Goal: Task Accomplishment & Management: Manage account settings

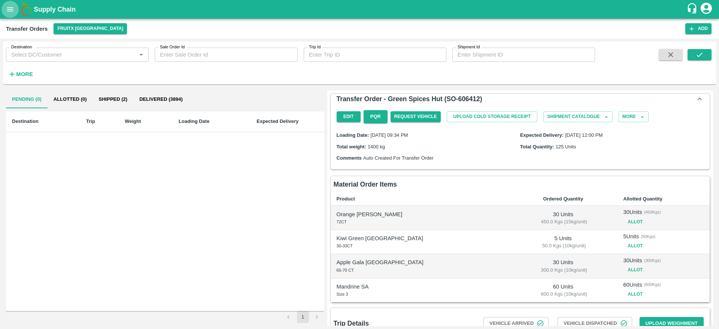
click at [15, 6] on button "open drawer" at bounding box center [9, 9] width 17 height 17
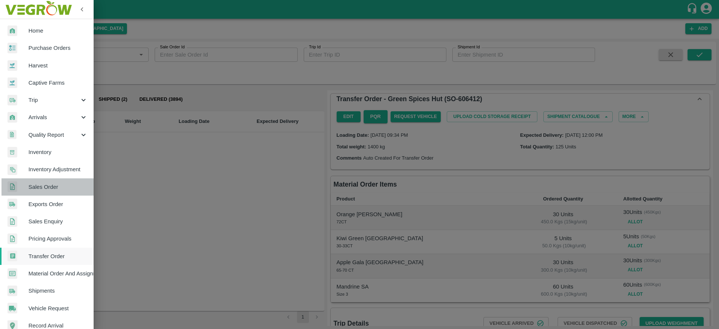
click at [62, 188] on span "Sales Order" at bounding box center [57, 187] width 59 height 8
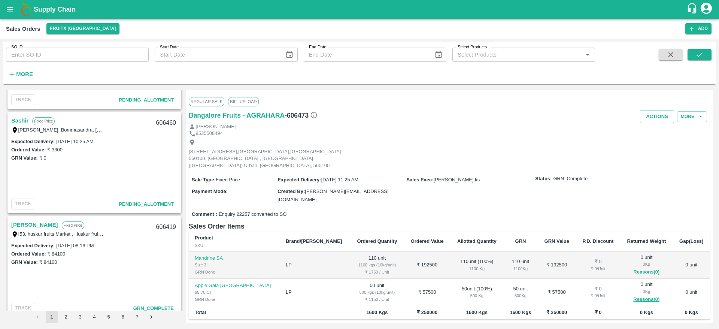
scroll to position [390, 0]
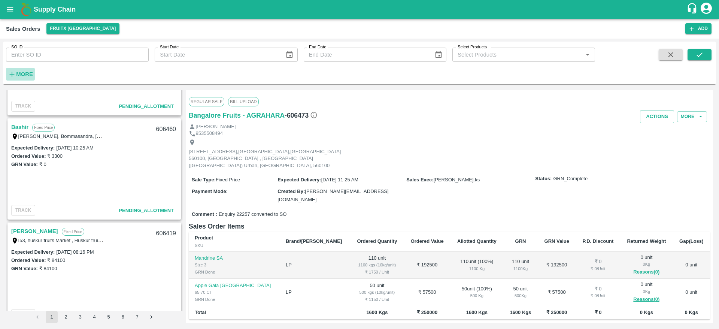
click at [12, 73] on icon "button" at bounding box center [12, 74] width 5 height 5
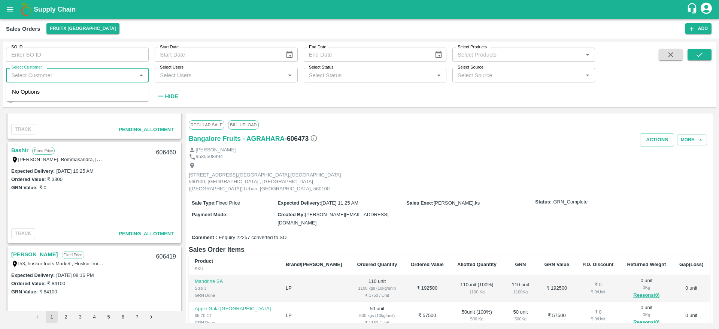
click at [59, 79] on input "Select Customer" at bounding box center [71, 75] width 126 height 10
type input "Bangalore"
click at [21, 97] on input "checkbox" at bounding box center [19, 95] width 15 height 15
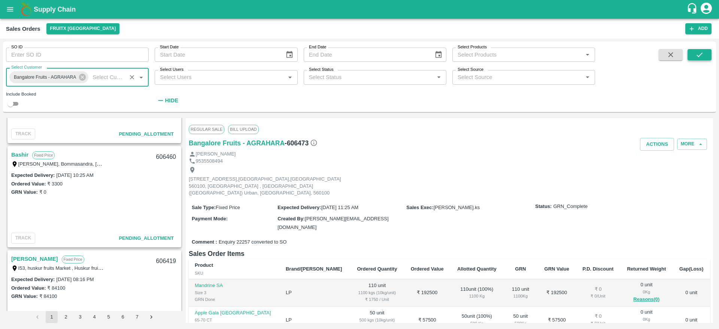
click at [703, 54] on icon "submit" at bounding box center [700, 55] width 8 height 8
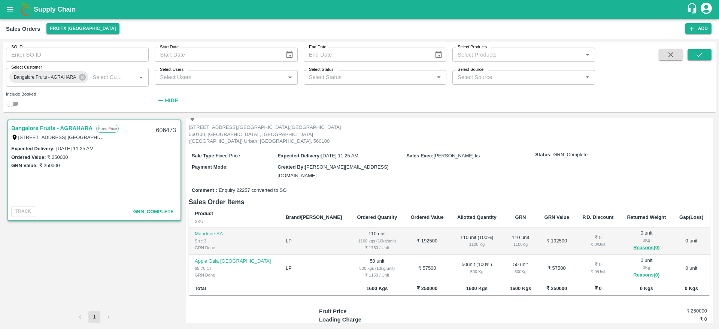
scroll to position [51, 0]
click at [13, 102] on input "checkbox" at bounding box center [10, 103] width 27 height 9
click at [693, 52] on button "submit" at bounding box center [700, 54] width 24 height 11
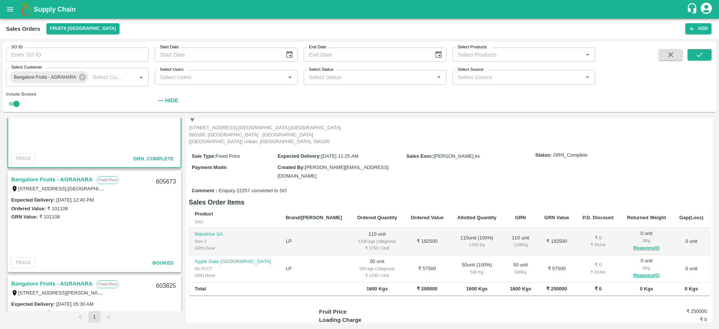
scroll to position [54, 0]
click at [50, 174] on link "Bangalore Fruits - AGRAHARA" at bounding box center [51, 178] width 81 height 10
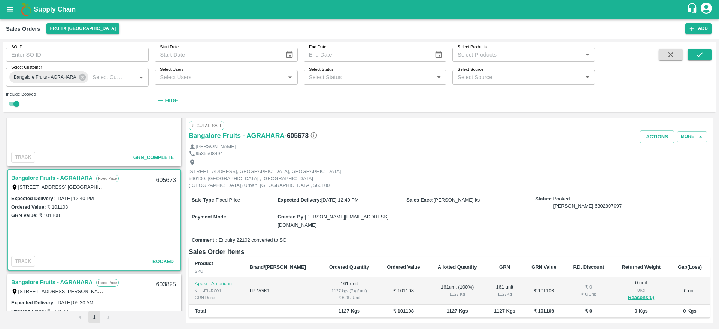
click at [165, 180] on div "605673" at bounding box center [166, 181] width 29 height 18
copy div "605673"
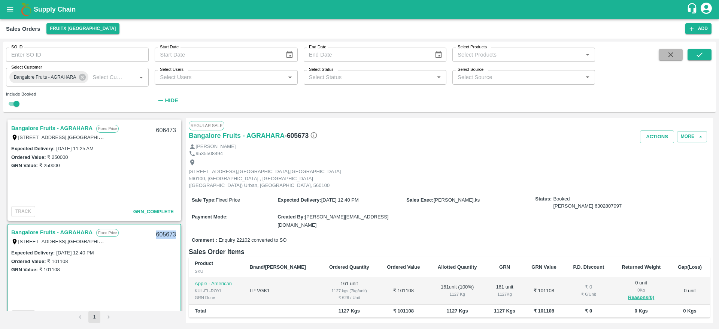
click at [668, 57] on icon "button" at bounding box center [671, 55] width 8 height 8
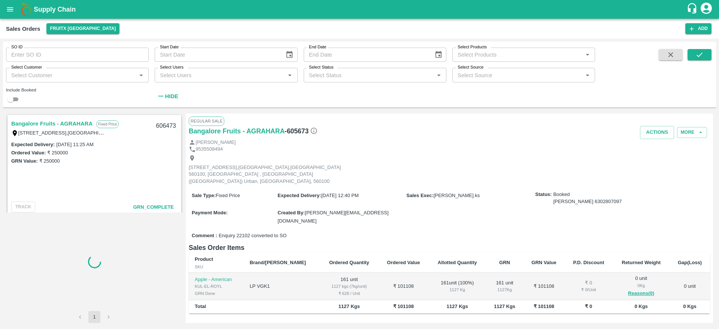
checkbox input "false"
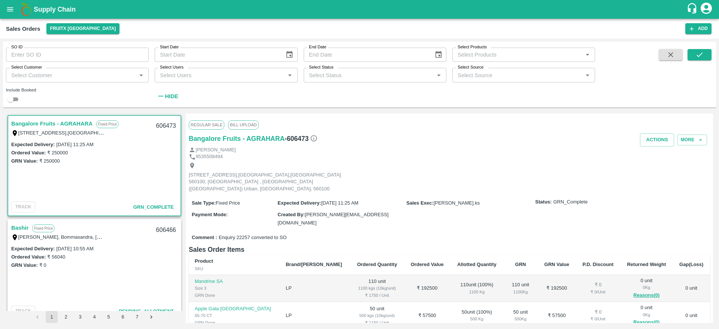
click at [43, 125] on link "Bangalore Fruits - AGRAHARA" at bounding box center [51, 124] width 81 height 10
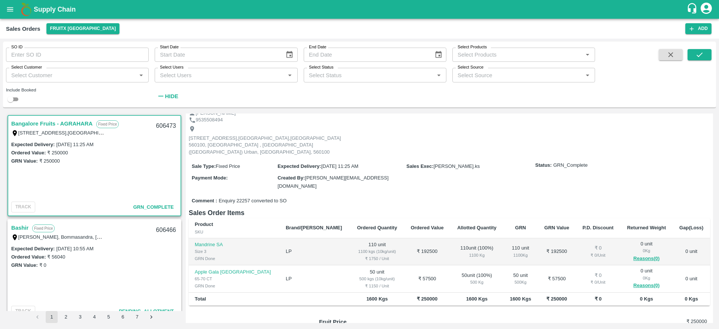
scroll to position [37, 0]
click at [164, 125] on div "606473" at bounding box center [166, 126] width 29 height 18
copy div "606473"
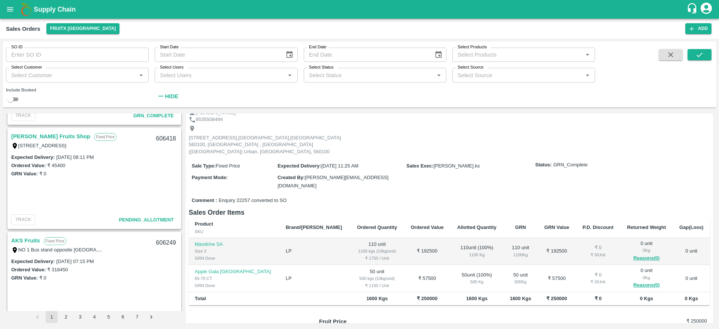
scroll to position [567, 0]
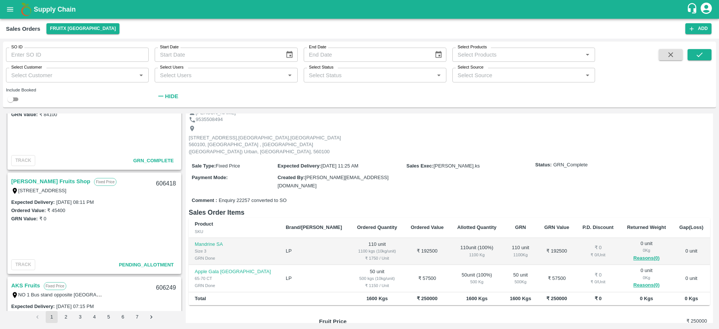
click at [36, 185] on link "Syed Ibrahim Fruits Shop" at bounding box center [50, 181] width 79 height 10
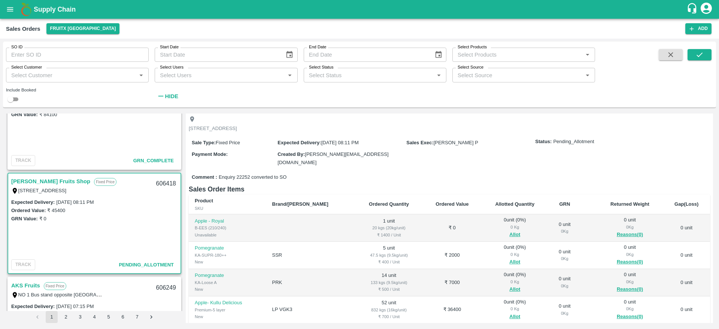
scroll to position [42, 0]
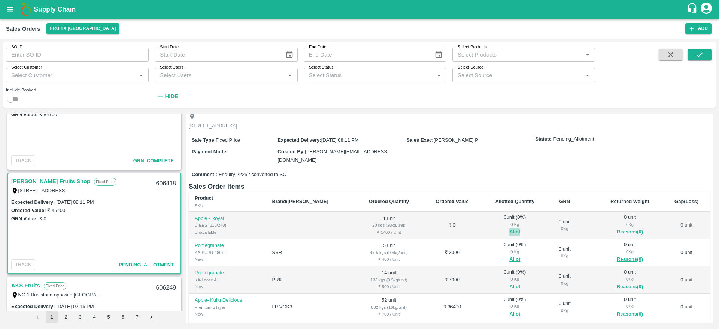
click at [509, 228] on button "Allot" at bounding box center [514, 232] width 11 height 9
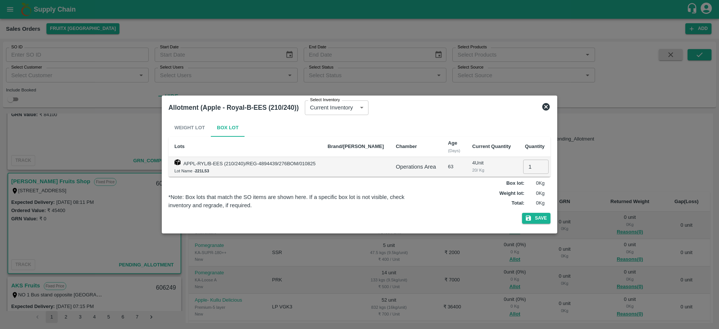
click at [523, 172] on input "1" at bounding box center [535, 167] width 25 height 14
type input "1"
click at [522, 213] on button "Save" at bounding box center [536, 218] width 28 height 11
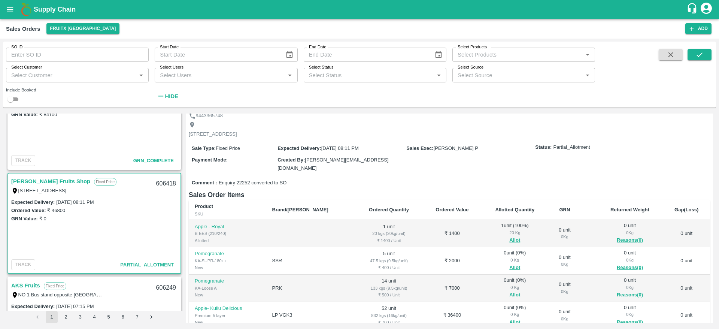
scroll to position [34, 0]
click at [509, 262] on button "Allot" at bounding box center [514, 266] width 11 height 9
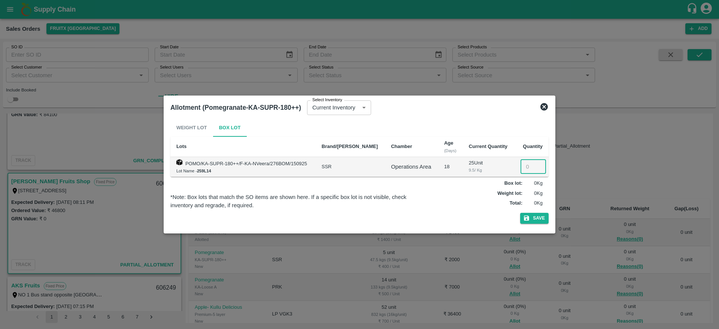
click at [527, 162] on input "number" at bounding box center [533, 167] width 25 height 14
type input "5"
click at [520, 213] on button "Save" at bounding box center [534, 218] width 28 height 11
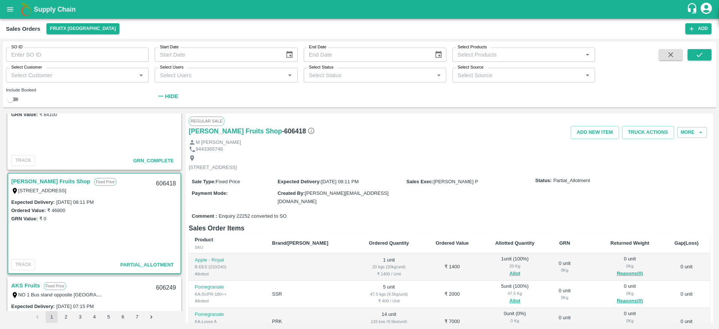
click at [164, 183] on div "606418" at bounding box center [166, 184] width 29 height 18
copy div "606418"
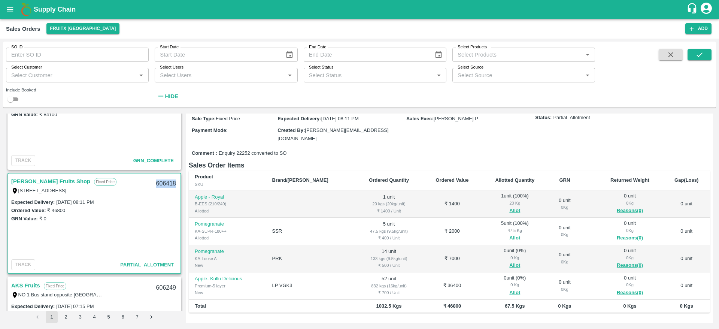
scroll to position [99, 0]
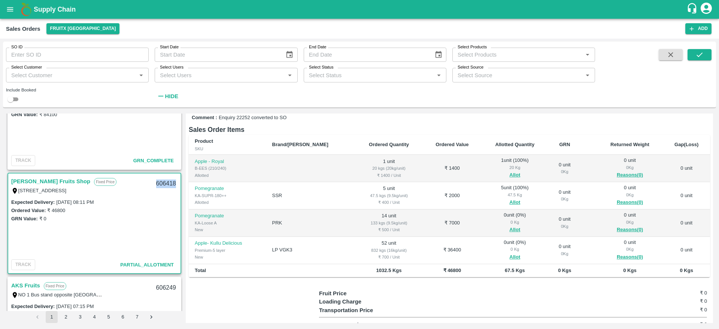
copy div "606418"
click at [509, 225] on button "Allot" at bounding box center [514, 229] width 11 height 9
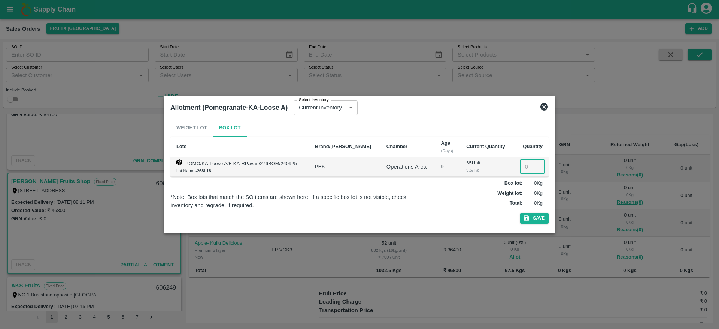
click at [521, 164] on input "number" at bounding box center [532, 167] width 25 height 14
type input "1"
click at [545, 106] on icon at bounding box center [544, 106] width 9 height 9
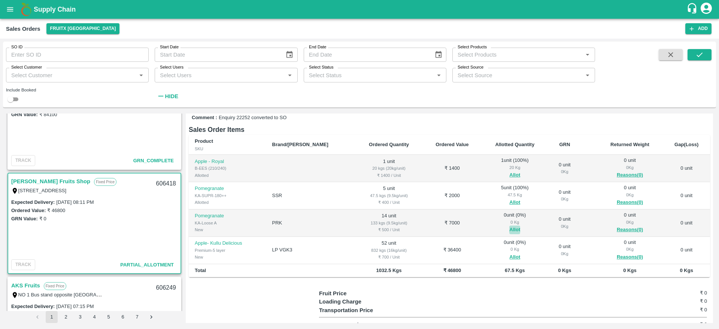
click at [509, 225] on button "Allot" at bounding box center [514, 229] width 11 height 9
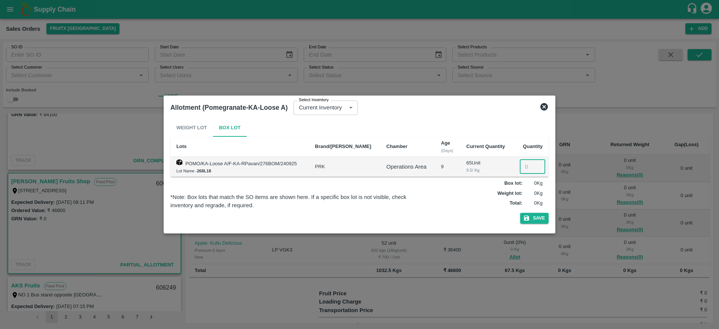
click at [528, 160] on input "number" at bounding box center [532, 167] width 25 height 14
type input "14"
click at [537, 217] on button "Save" at bounding box center [534, 218] width 28 height 11
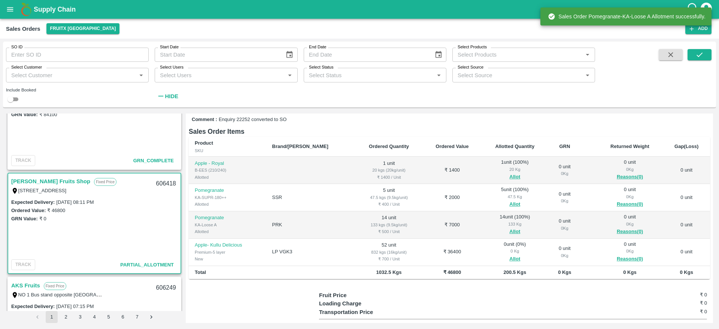
scroll to position [122, 0]
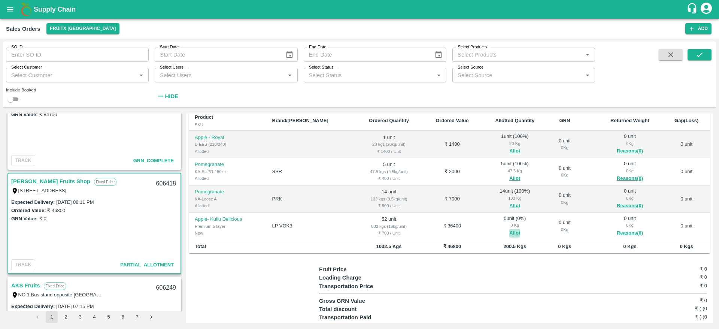
click at [509, 229] on button "Allot" at bounding box center [514, 233] width 11 height 9
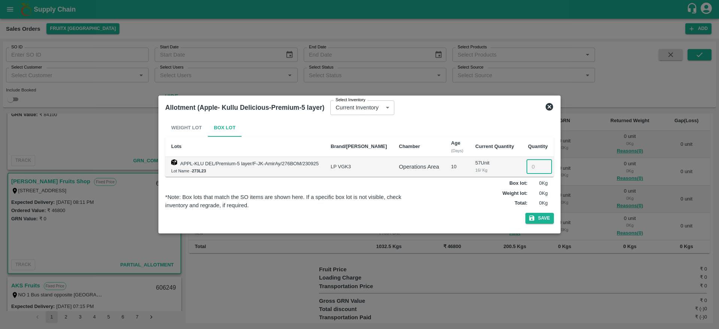
click at [527, 161] on input "number" at bounding box center [539, 167] width 25 height 14
type input "0"
click at [538, 221] on button "Save" at bounding box center [540, 218] width 28 height 11
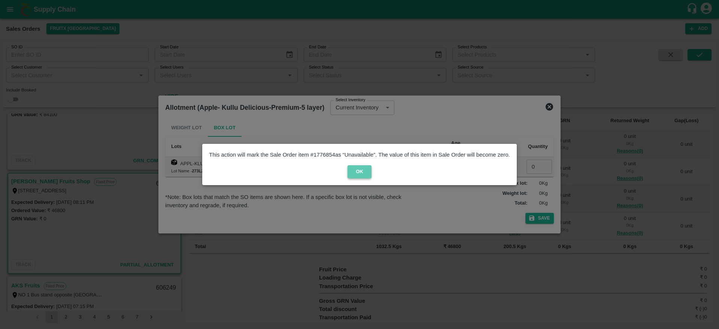
click at [360, 175] on button "OK" at bounding box center [360, 171] width 24 height 13
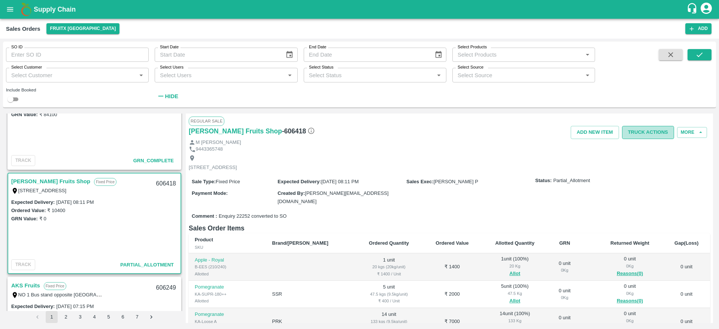
click at [650, 135] on button "Truck Actions" at bounding box center [648, 132] width 52 height 13
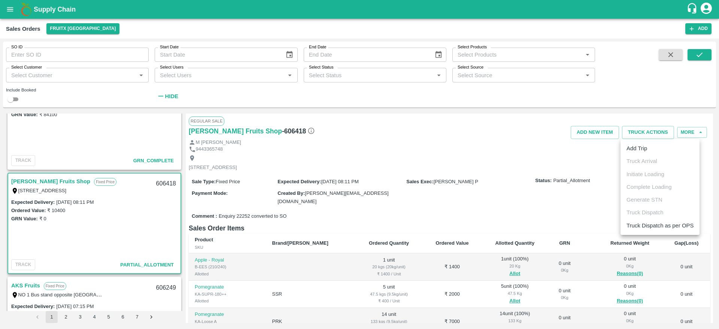
click at [522, 186] on div at bounding box center [359, 164] width 719 height 329
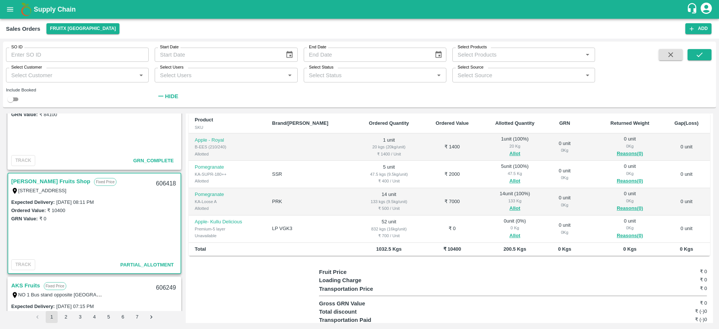
scroll to position [121, 0]
click at [509, 230] on button "Allot" at bounding box center [514, 234] width 11 height 9
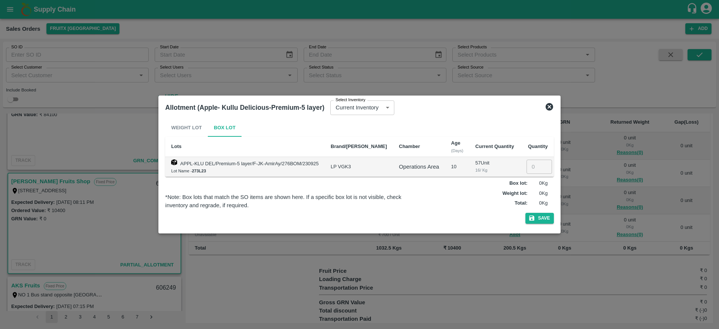
click at [515, 275] on div at bounding box center [359, 164] width 719 height 329
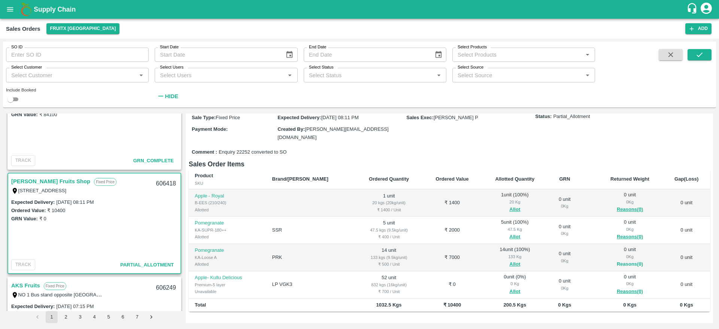
scroll to position [0, 0]
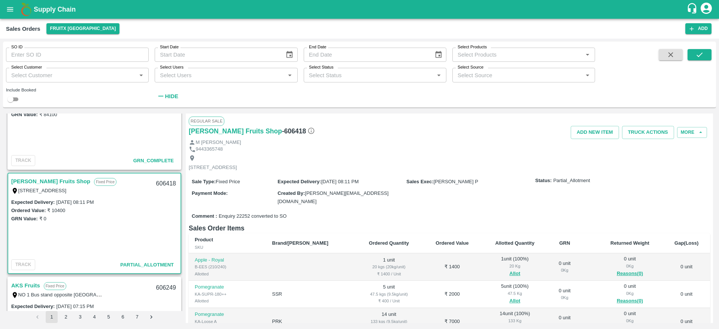
click at [647, 139] on div "M Syed Ibrahim" at bounding box center [449, 142] width 521 height 7
click at [647, 134] on button "Truck Actions" at bounding box center [648, 132] width 52 height 13
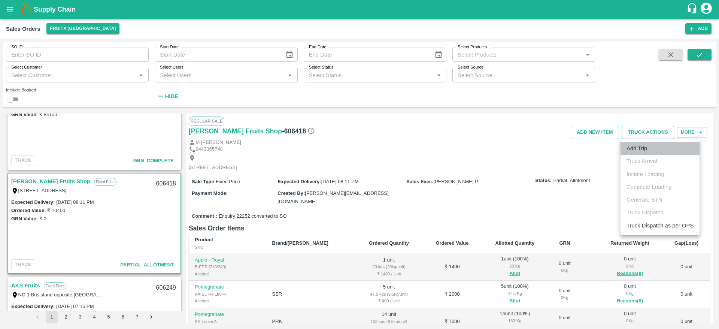
click at [649, 152] on li "Add Trip" at bounding box center [660, 148] width 79 height 13
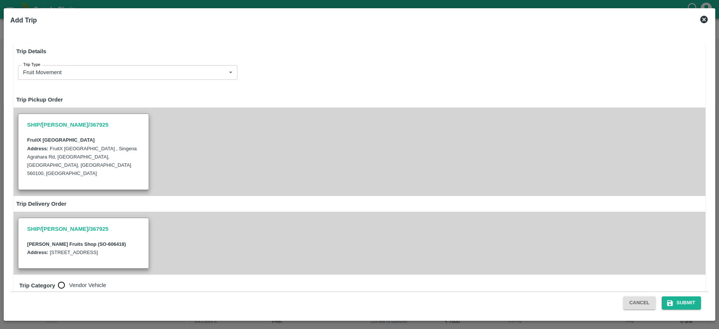
radio input "true"
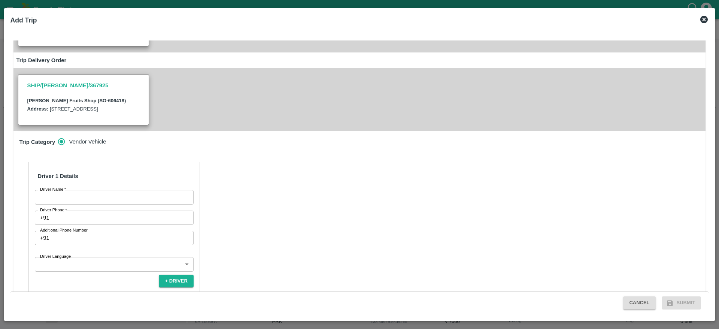
scroll to position [144, 0]
click at [163, 192] on input "Driver Name   *" at bounding box center [114, 197] width 159 height 14
type input "Syed Ibrahim"
click at [116, 211] on input "Driver Phone   *" at bounding box center [122, 217] width 141 height 14
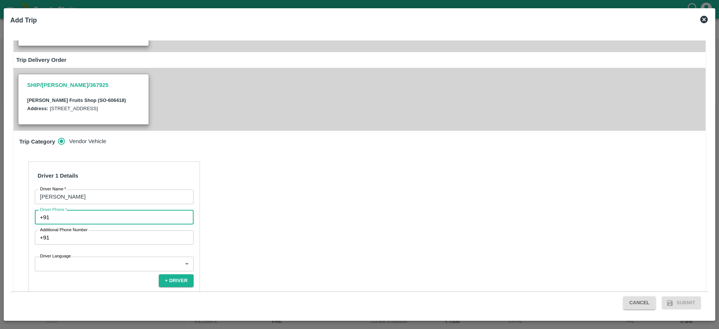
type input "6379028256"
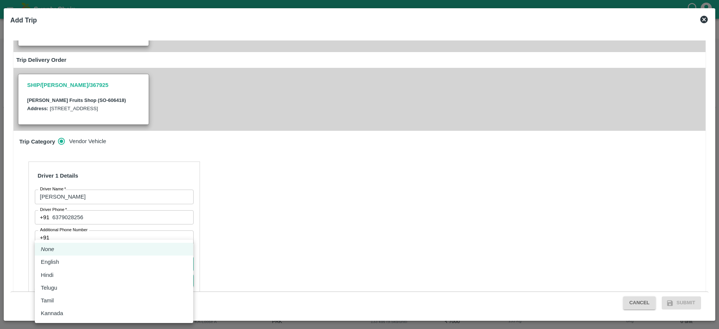
click at [107, 253] on body "Supply Chain Sales Orders FruitX Bangalore Add SO ID SO ID Start Date Start Dat…" at bounding box center [359, 164] width 719 height 329
click at [75, 307] on li "Kannada" at bounding box center [114, 313] width 158 height 13
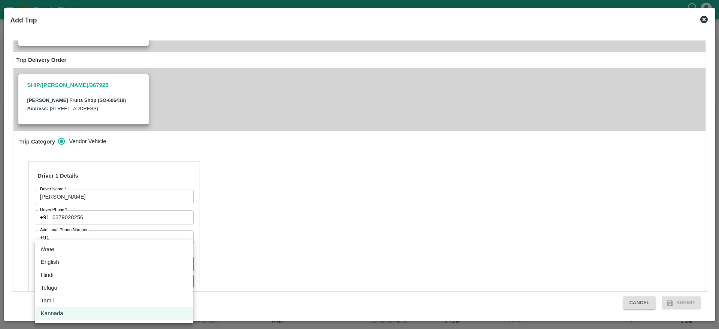
click at [79, 261] on body "Supply Chain Sales Orders FruitX Bangalore Add SO ID SO ID Start Date Start Dat…" at bounding box center [359, 164] width 719 height 329
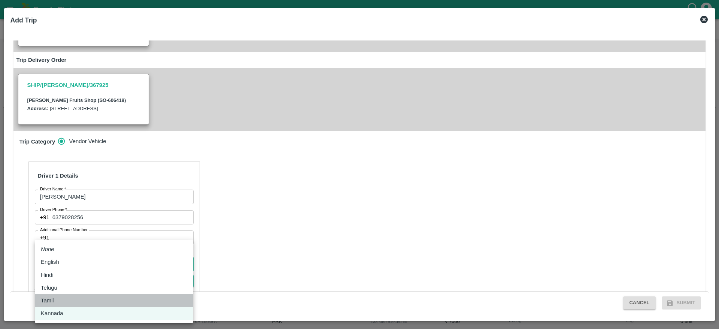
click at [70, 301] on div "Tamil" at bounding box center [114, 300] width 146 height 8
type input "ta"
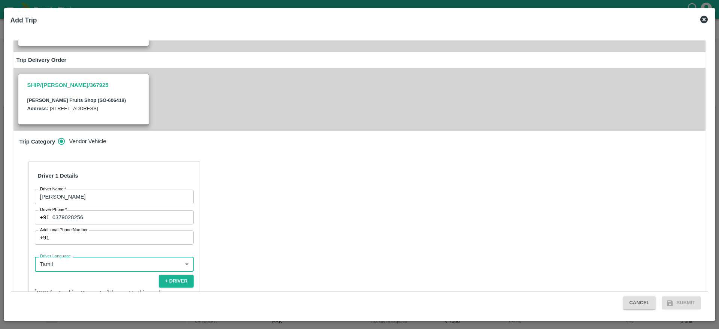
scroll to position [224, 0]
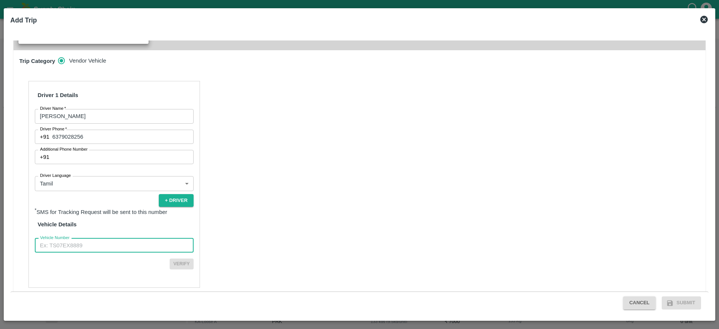
click at [107, 238] on input "Vehicle Number" at bounding box center [114, 245] width 159 height 14
type input "TN48BE9690"
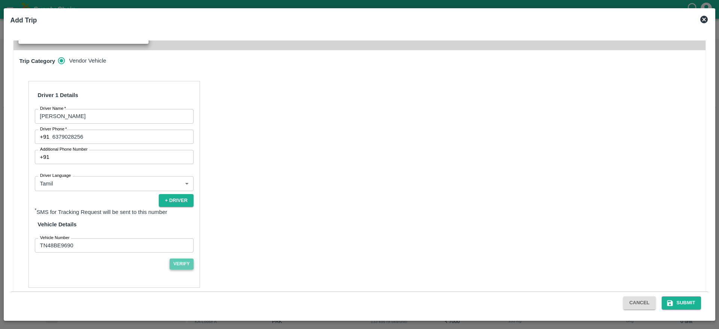
click at [182, 258] on button "Verify" at bounding box center [182, 263] width 24 height 11
click at [674, 306] on button "Submit" at bounding box center [682, 302] width 40 height 13
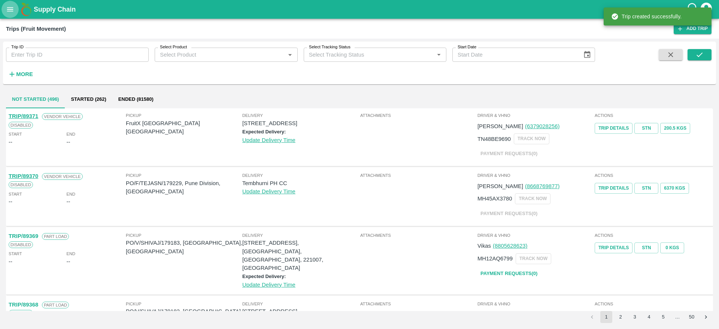
click at [10, 8] on icon "open drawer" at bounding box center [10, 9] width 8 height 8
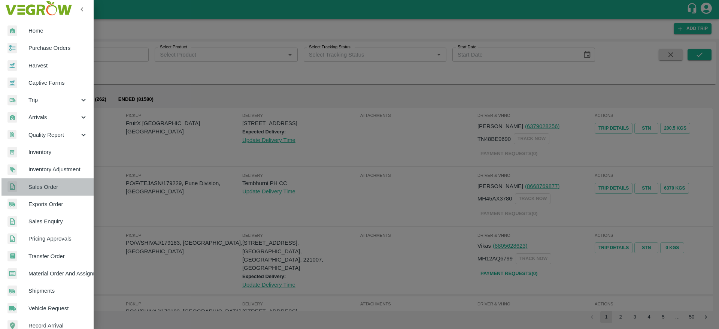
click at [50, 185] on span "Sales Order" at bounding box center [57, 187] width 59 height 8
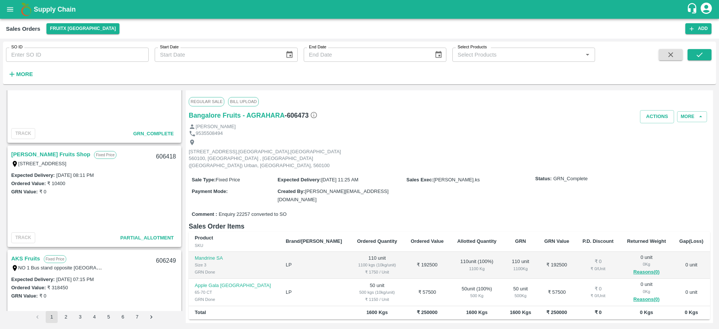
scroll to position [548, 0]
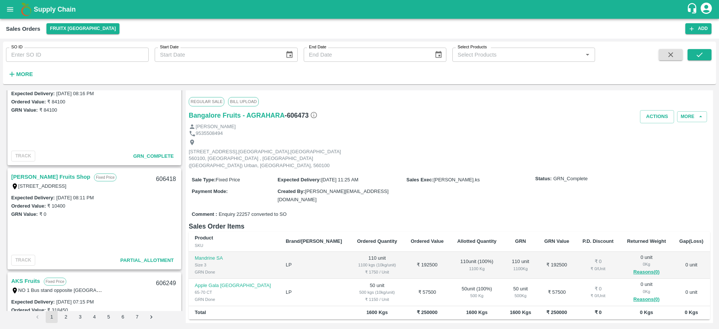
click at [41, 172] on link "Syed Ibrahim Fruits Shop" at bounding box center [50, 177] width 79 height 10
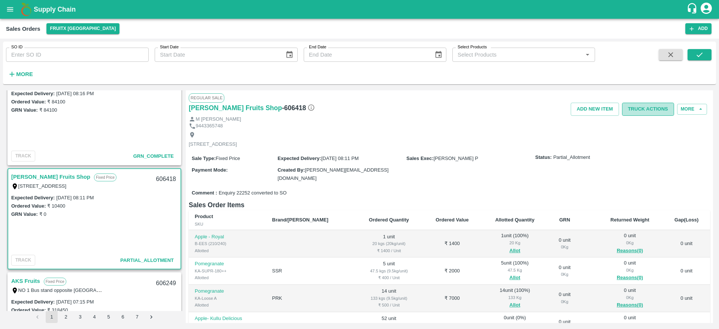
click at [649, 108] on button "Truck Actions" at bounding box center [648, 109] width 52 height 13
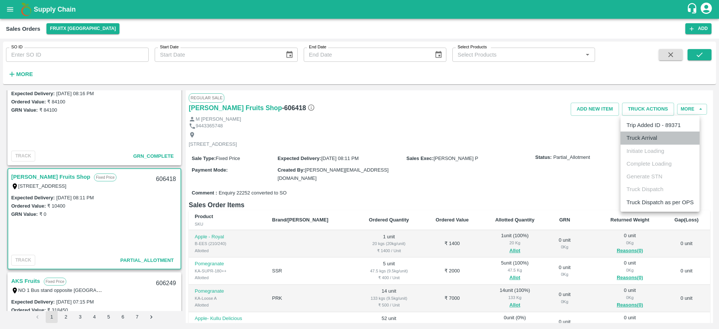
click at [641, 142] on li "Truck Arrival" at bounding box center [660, 137] width 79 height 13
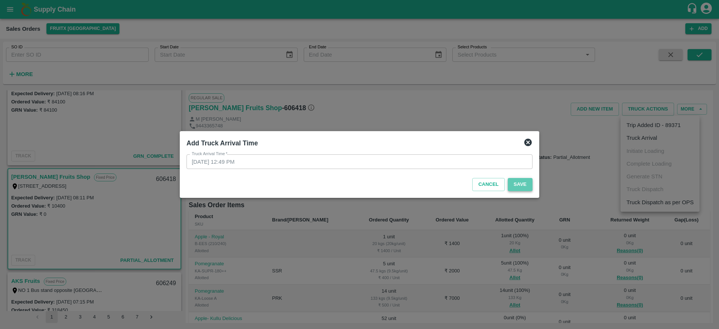
click at [518, 183] on button "Save" at bounding box center [520, 184] width 25 height 13
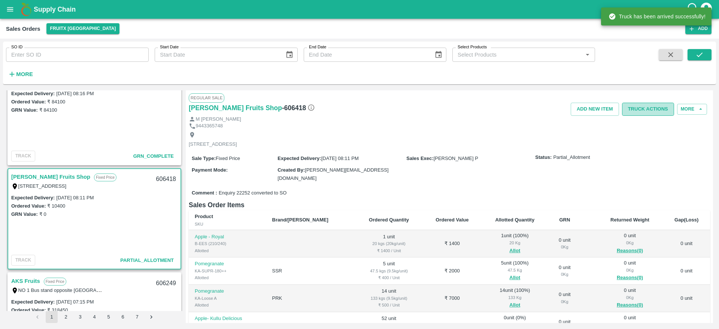
click at [645, 106] on button "Truck Actions" at bounding box center [648, 109] width 52 height 13
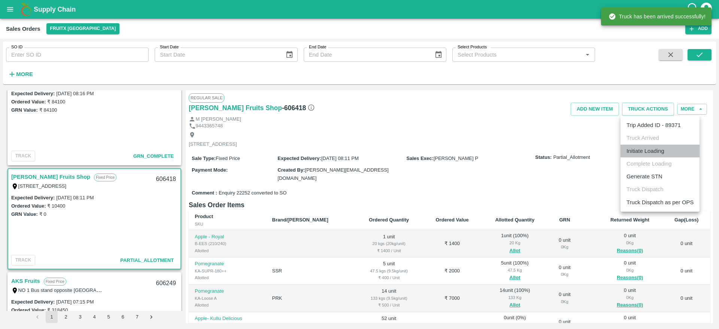
click at [650, 154] on li "Initiate Loading" at bounding box center [660, 151] width 79 height 13
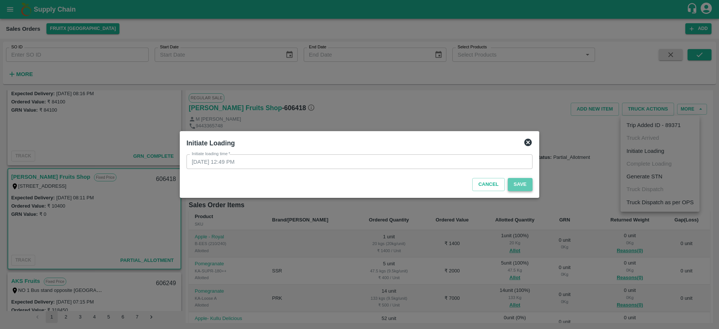
click at [520, 183] on button "Save" at bounding box center [520, 184] width 25 height 13
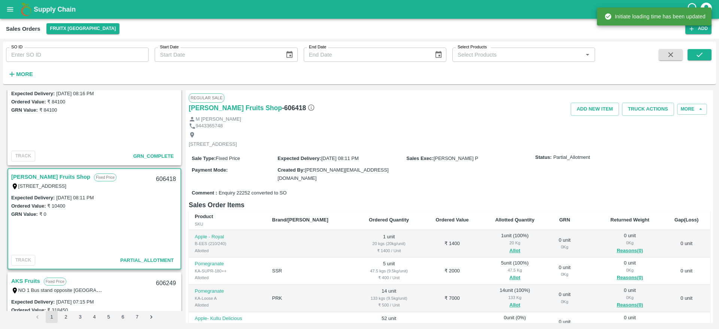
click at [167, 176] on div "606418" at bounding box center [166, 179] width 29 height 18
copy div "606418"
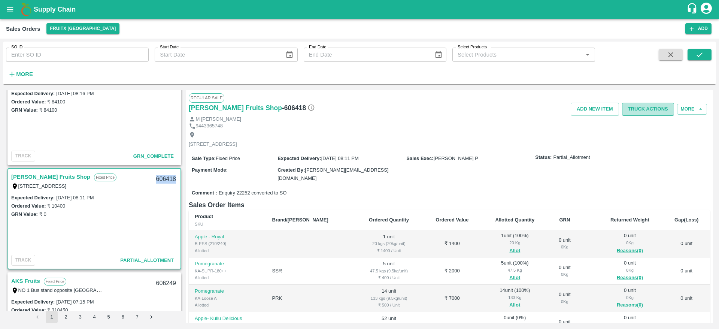
click at [655, 106] on button "Truck Actions" at bounding box center [648, 109] width 52 height 13
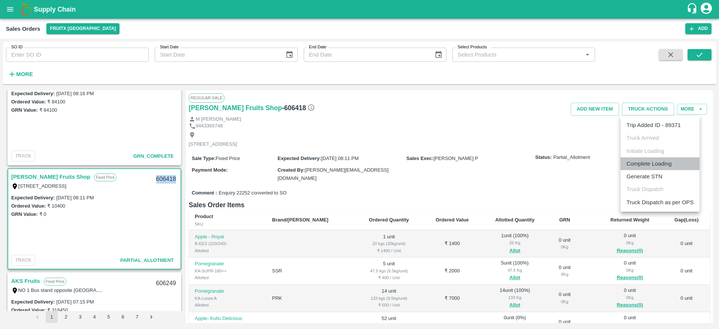
click at [650, 164] on li "Complete Loading" at bounding box center [660, 163] width 79 height 13
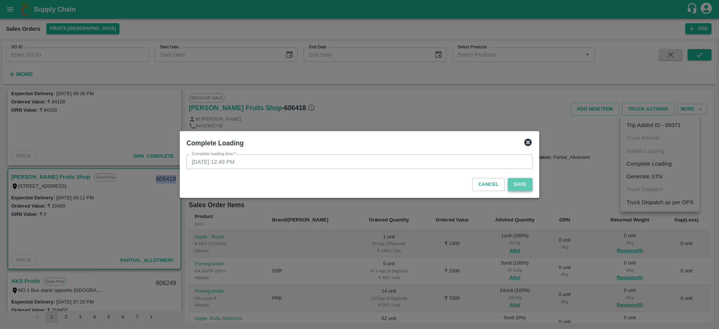
click at [521, 184] on button "Save" at bounding box center [520, 184] width 25 height 13
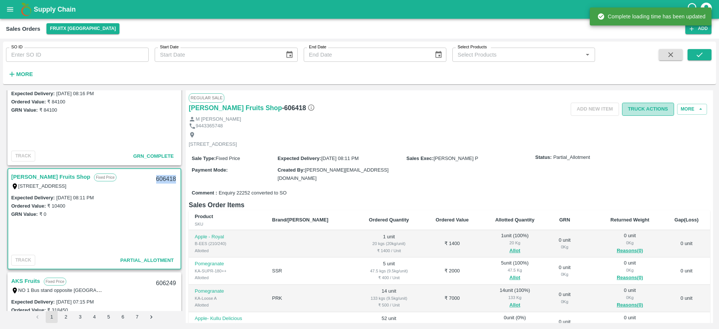
click at [644, 112] on button "Truck Actions" at bounding box center [648, 109] width 52 height 13
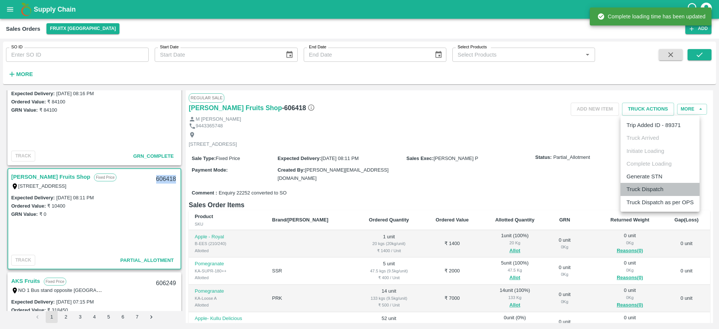
click at [653, 189] on li "Truck Dispatch" at bounding box center [660, 189] width 79 height 13
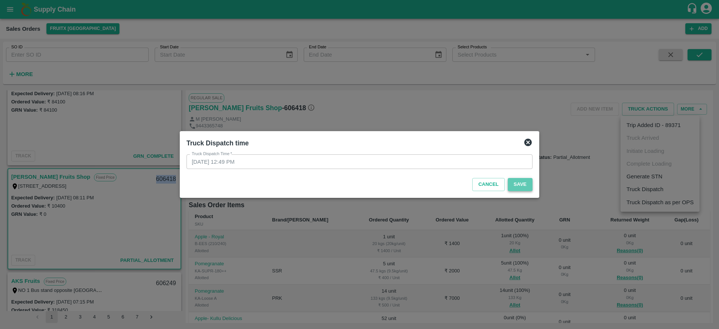
click at [529, 182] on button "Save" at bounding box center [520, 184] width 25 height 13
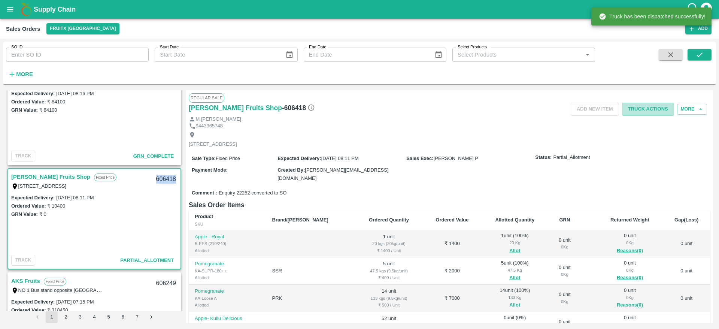
click at [656, 111] on button "Truck Actions" at bounding box center [648, 109] width 52 height 13
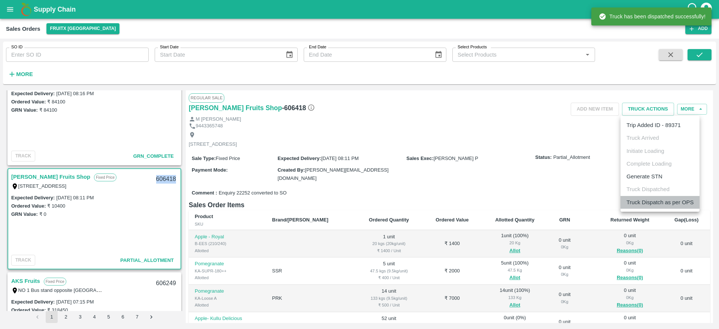
click at [661, 199] on li "Truck Dispatch as per OPS" at bounding box center [660, 202] width 79 height 13
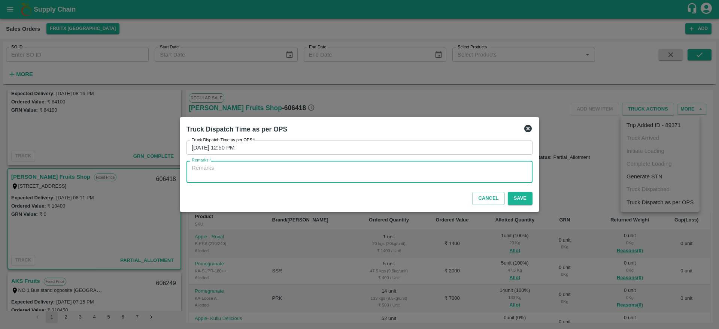
click at [503, 170] on textarea "Remarks   *" at bounding box center [360, 172] width 336 height 16
type textarea "OTD"
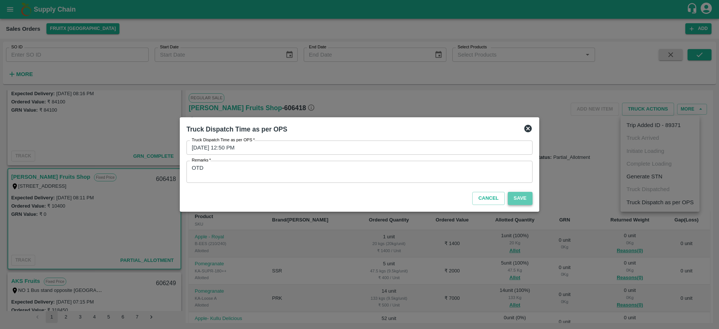
click at [527, 196] on button "Save" at bounding box center [520, 198] width 25 height 13
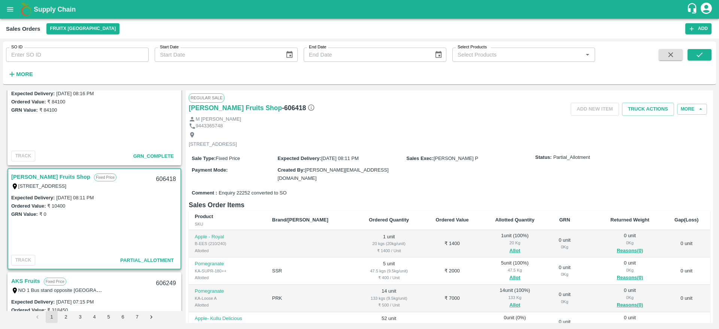
click at [502, 267] on div "47.5 Kg" at bounding box center [515, 270] width 55 height 7
click at [647, 106] on button "Truck Actions" at bounding box center [648, 109] width 52 height 13
click at [430, 184] on div at bounding box center [359, 164] width 719 height 329
click at [74, 28] on button "FruitX [GEOGRAPHIC_DATA]" at bounding box center [82, 28] width 73 height 11
click at [84, 48] on li "Direct Customer" at bounding box center [90, 43] width 86 height 13
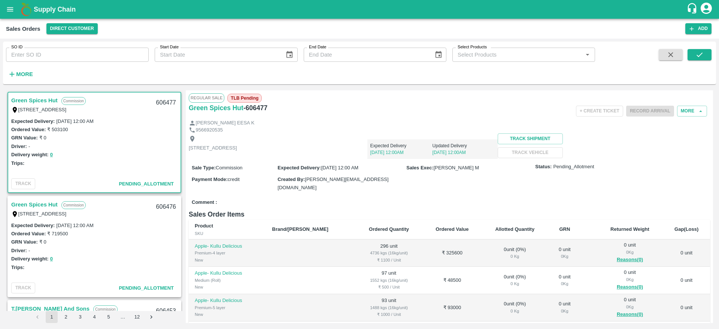
scroll to position [63, 0]
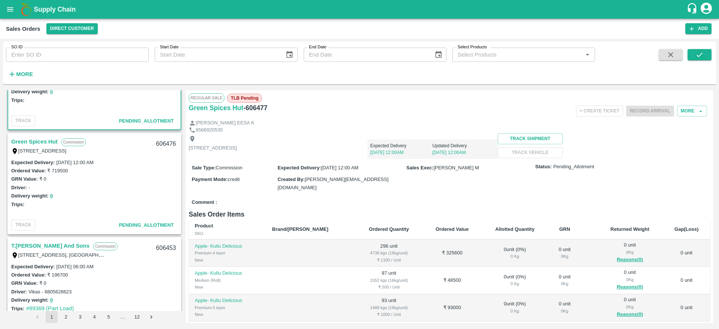
click at [43, 142] on link "Green Spices Hut" at bounding box center [34, 142] width 46 height 10
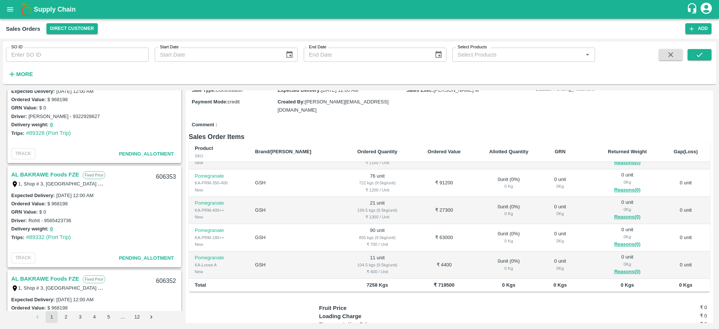
scroll to position [1526, 0]
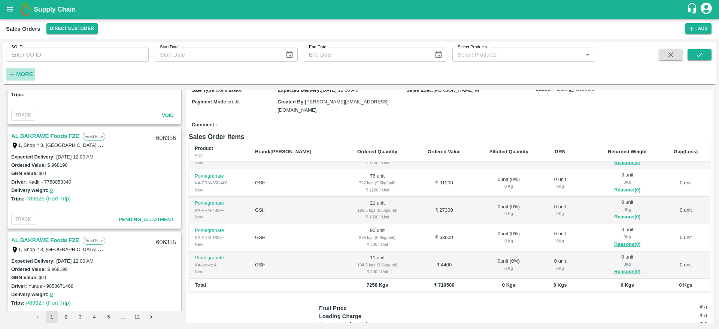
click at [26, 71] on strong "More" at bounding box center [24, 74] width 17 height 6
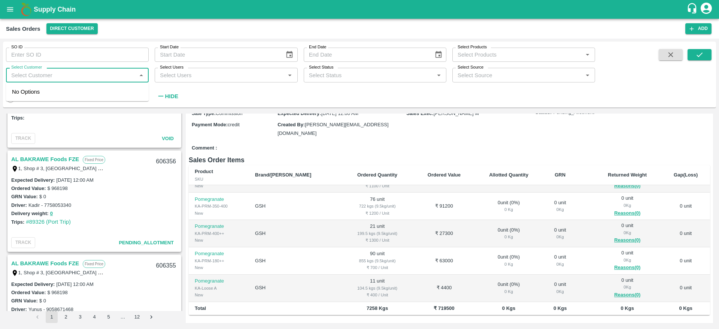
click at [58, 77] on input "Select Customer" at bounding box center [71, 75] width 126 height 10
type input "Nawaz"
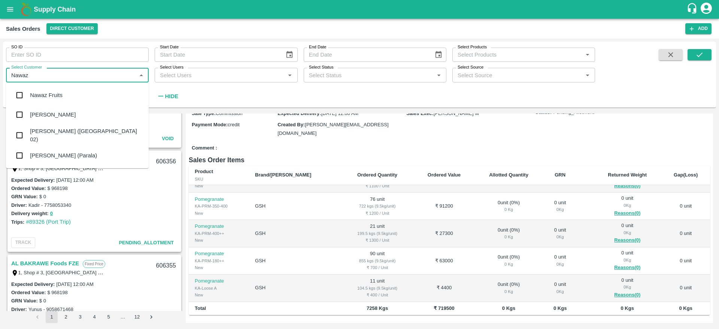
click at [45, 92] on div "Nawaz Fruits" at bounding box center [46, 95] width 33 height 8
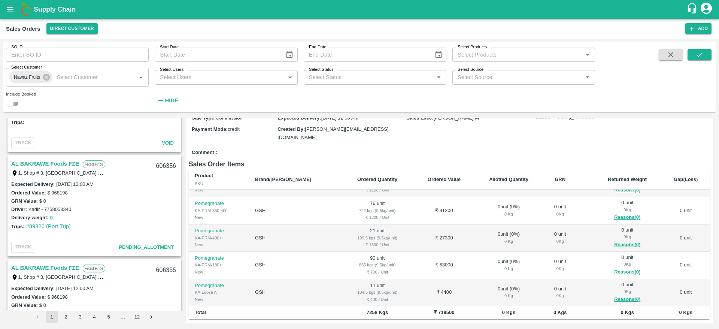
click at [14, 103] on input "checkbox" at bounding box center [10, 103] width 27 height 9
checkbox input "true"
click at [690, 51] on button "submit" at bounding box center [700, 54] width 24 height 11
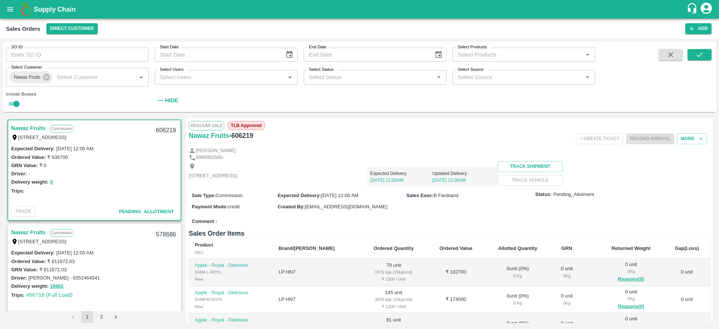
click at [37, 124] on link "Nawaz Fruits" at bounding box center [28, 128] width 34 height 10
click at [694, 142] on button "More" at bounding box center [692, 138] width 30 height 11
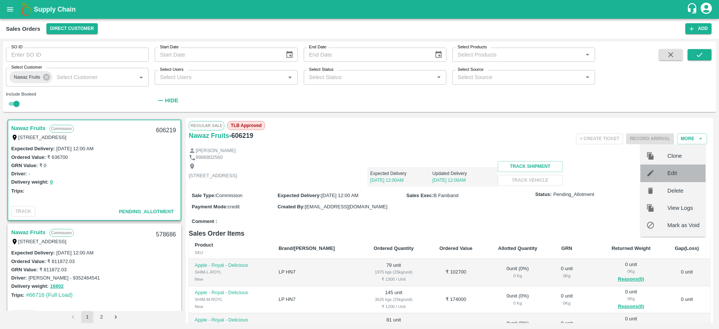
click at [682, 173] on span "Edit" at bounding box center [684, 173] width 32 height 8
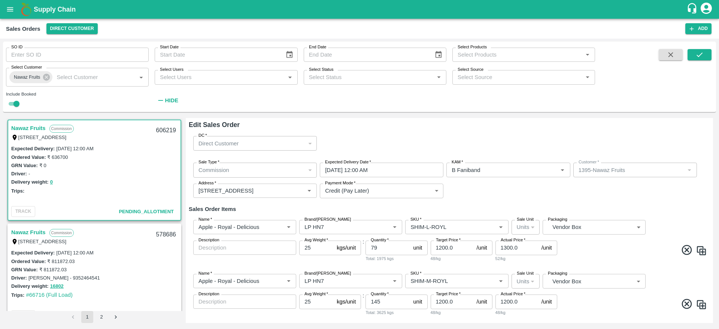
click at [423, 164] on input "02/10/2025 12:00 AM" at bounding box center [379, 170] width 118 height 14
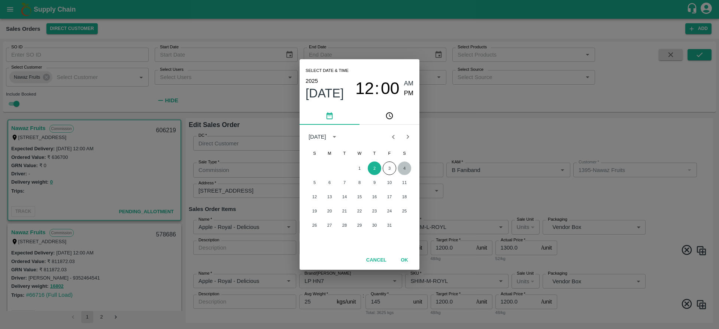
click at [405, 169] on button "4" at bounding box center [404, 167] width 13 height 13
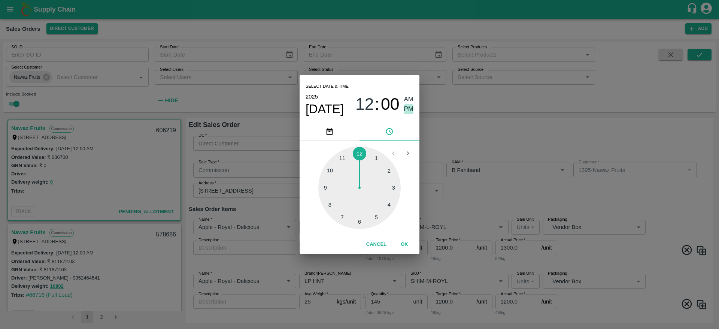
click at [404, 107] on span "PM" at bounding box center [409, 109] width 10 height 10
type input "04/10/2025 12:00 PM"
click at [407, 242] on button "OK" at bounding box center [405, 244] width 24 height 13
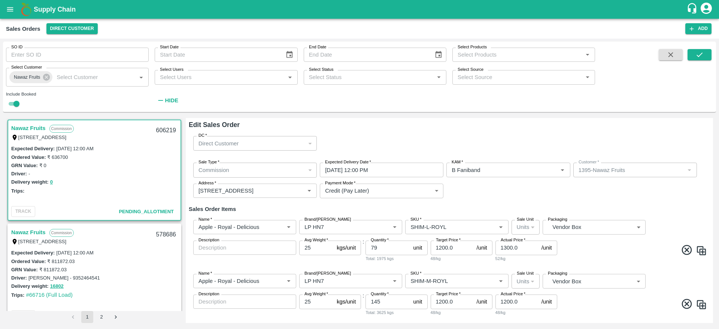
click at [650, 196] on div "Sale Type   * Commission 2 Sale Type Expected Delivery Date   * 04/10/2025 12:0…" at bounding box center [449, 181] width 521 height 48
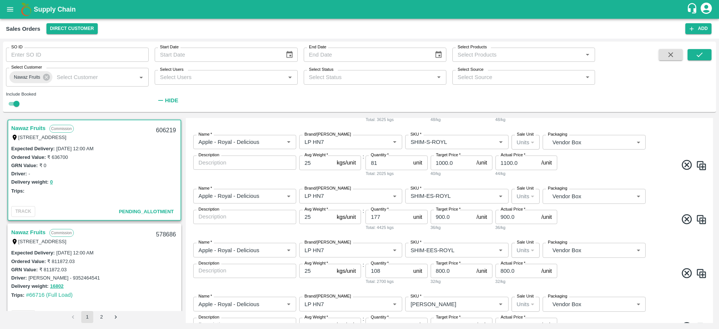
scroll to position [287, 0]
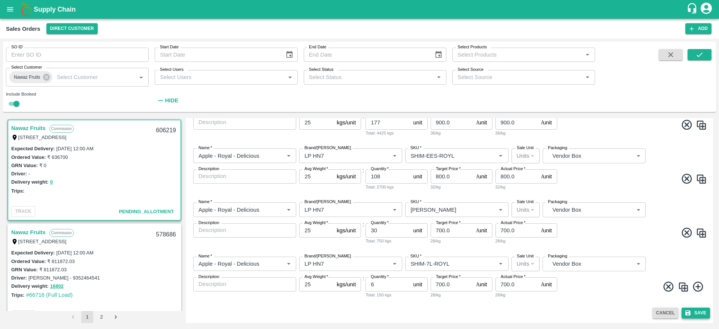
click at [695, 314] on button "Save" at bounding box center [696, 313] width 28 height 11
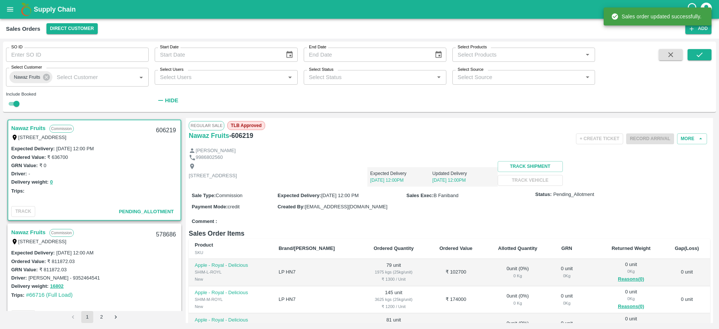
click at [163, 127] on div "606219" at bounding box center [166, 131] width 29 height 18
copy div "606219"
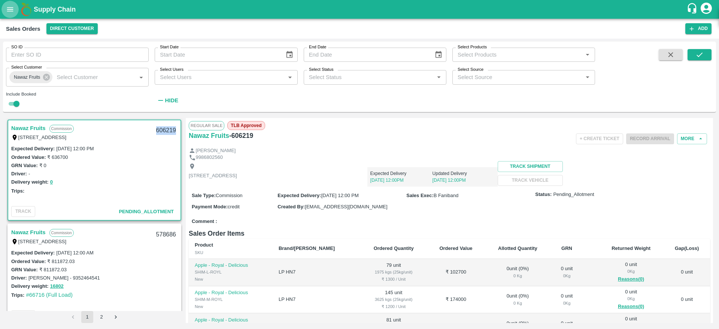
click at [7, 15] on button "open drawer" at bounding box center [9, 9] width 17 height 17
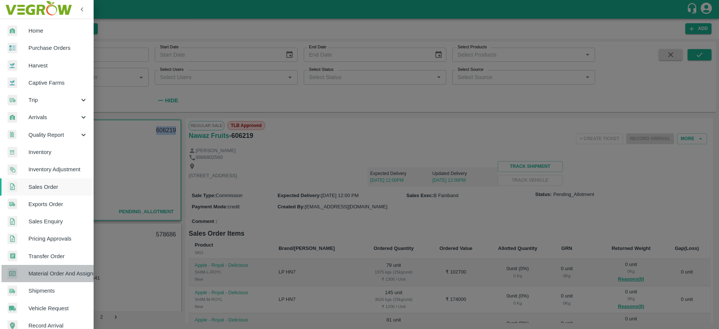
click at [63, 266] on link "Material Order And Assignment" at bounding box center [47, 273] width 94 height 17
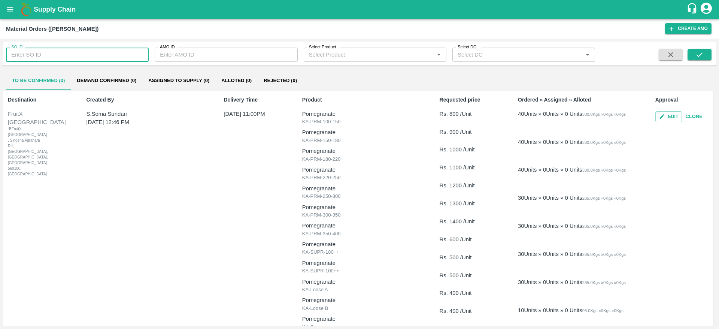
click at [47, 57] on input "SO ID" at bounding box center [77, 55] width 143 height 14
paste input "606219"
type input "606219"
click at [705, 57] on button "submit" at bounding box center [700, 54] width 24 height 11
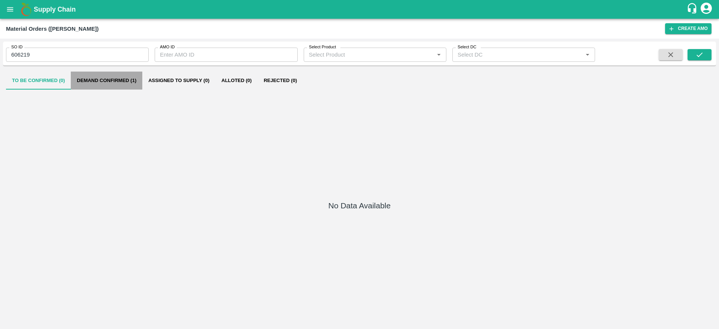
click at [115, 76] on button "Demand Confirmed (1)" at bounding box center [107, 81] width 72 height 18
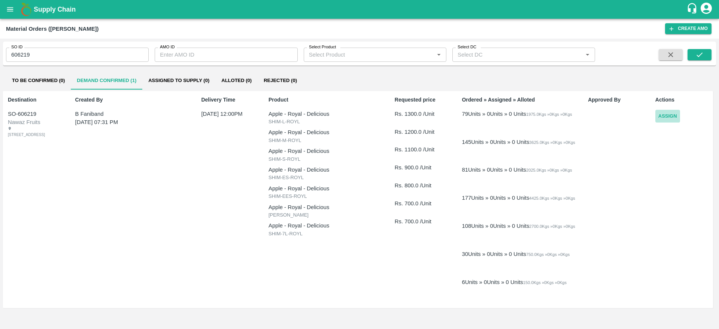
click at [660, 118] on button "Assign" at bounding box center [668, 116] width 25 height 13
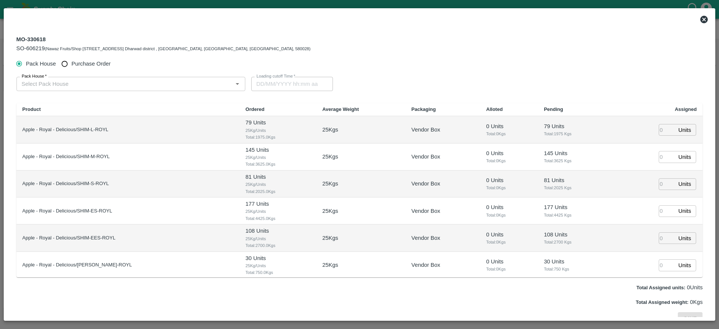
click at [142, 90] on div "Pack House   *" at bounding box center [130, 84] width 229 height 14
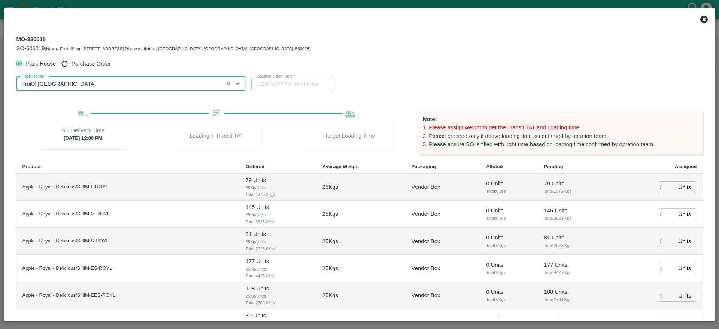
type input "FruitX [GEOGRAPHIC_DATA]"
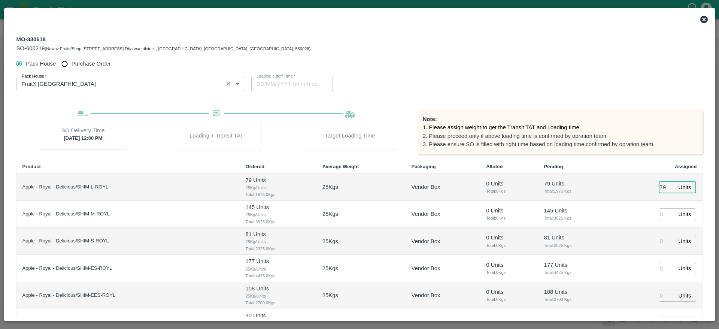
type input "79"
type input "145"
type input "081"
type input "177"
type input "1"
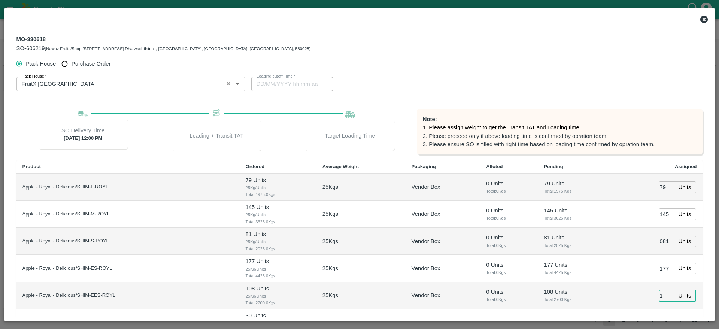
type input "03/10/2025 07:00 PM"
type input "108"
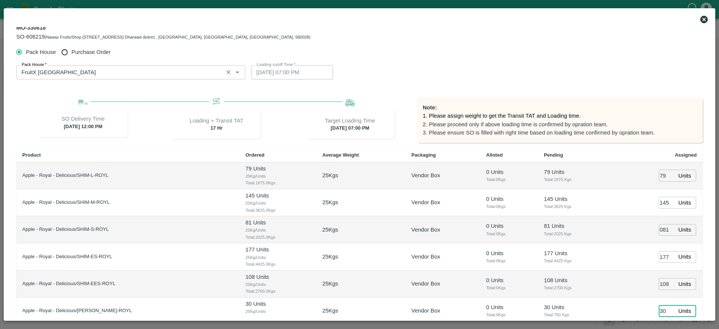
type input "30"
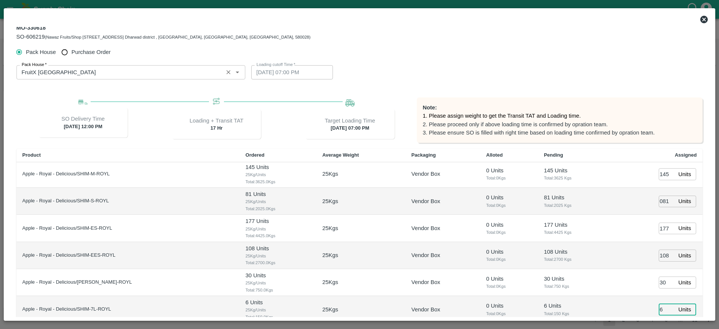
type input "6"
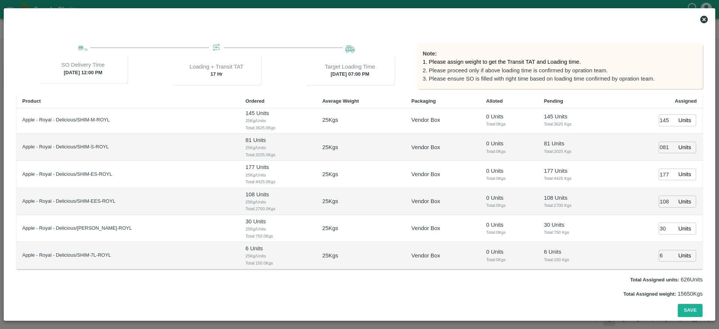
click at [572, 299] on div "Pack House Purchase Order Pack House   * Pack House   * Loading cutoff Time   *…" at bounding box center [359, 154] width 687 height 326
click at [681, 308] on button "Save" at bounding box center [690, 310] width 25 height 13
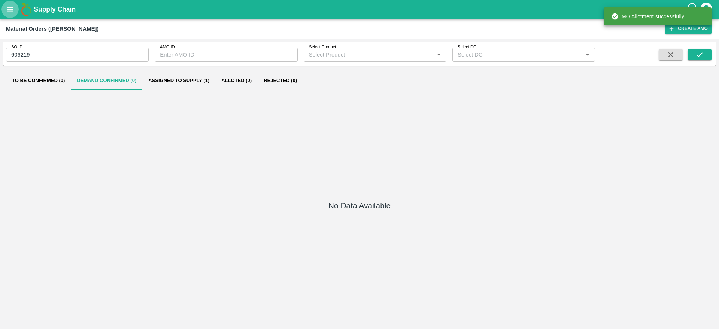
click at [7, 14] on button "open drawer" at bounding box center [9, 9] width 17 height 17
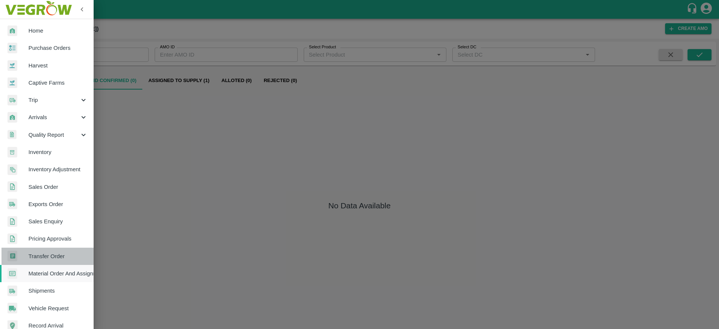
click at [58, 248] on link "Transfer Order" at bounding box center [47, 256] width 94 height 17
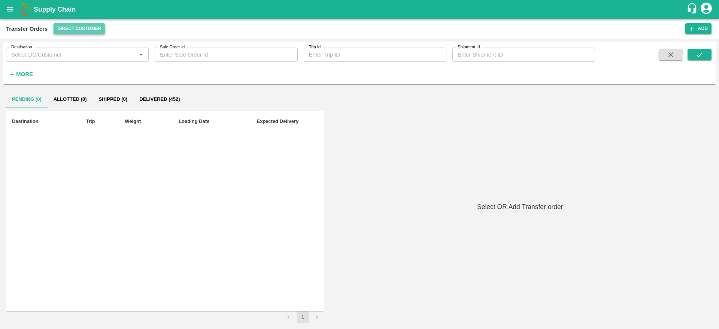
click at [87, 30] on button "Direct Customer" at bounding box center [79, 28] width 51 height 11
click at [79, 55] on li "FruitX [GEOGRAPHIC_DATA]" at bounding box center [96, 56] width 86 height 13
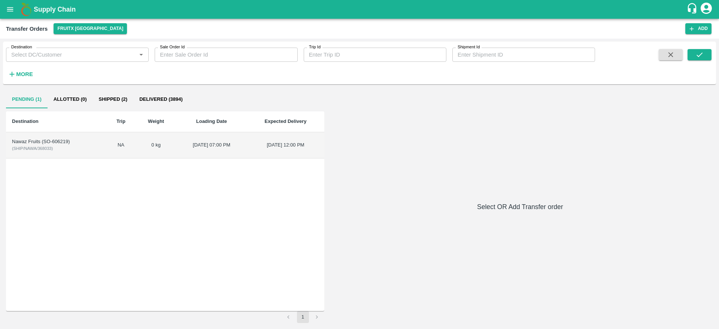
click at [75, 152] on td "Nawaz Fruits (SO-606219) ( SHIP/NAWA/368033 )" at bounding box center [56, 145] width 100 height 26
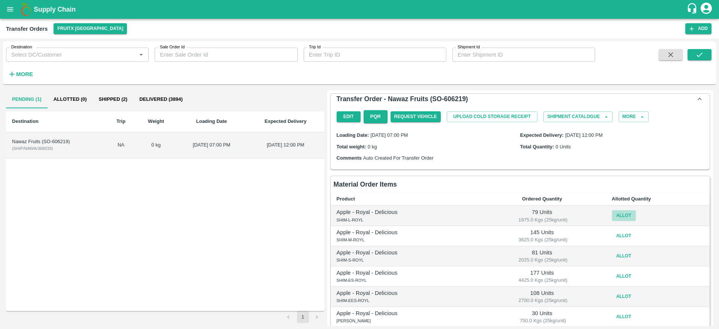
click at [622, 221] on button "Allot" at bounding box center [624, 215] width 24 height 11
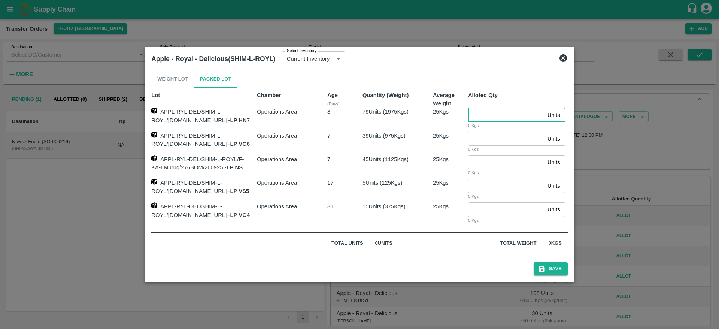
click at [491, 116] on input "number" at bounding box center [506, 115] width 76 height 14
type input "79"
click at [561, 267] on button "Save" at bounding box center [551, 268] width 34 height 13
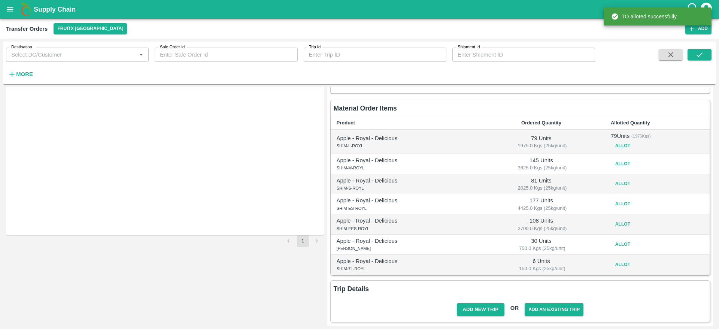
scroll to position [76, 0]
click at [618, 166] on button "Allot" at bounding box center [623, 163] width 24 height 11
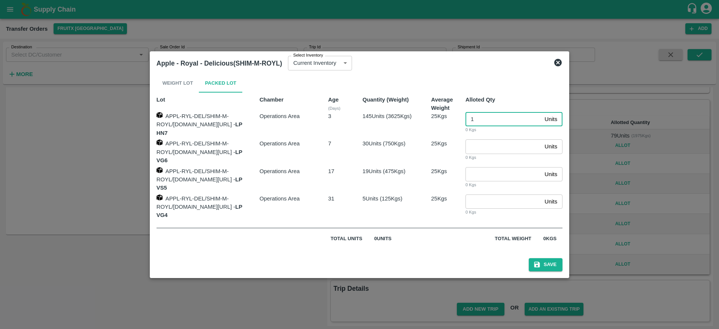
click at [474, 123] on input "1" at bounding box center [504, 119] width 76 height 14
type input "145"
click at [563, 258] on button "Save" at bounding box center [546, 264] width 34 height 13
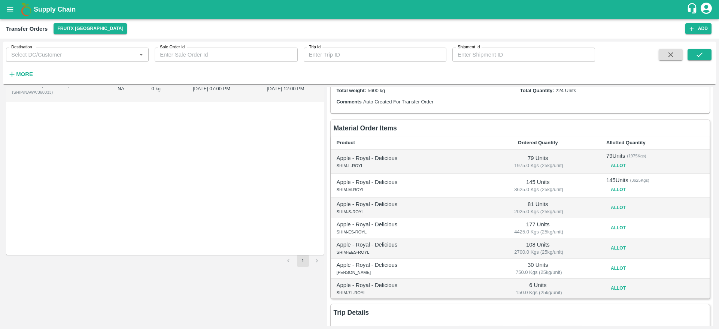
scroll to position [57, 0]
click at [616, 206] on button "Allot" at bounding box center [618, 207] width 24 height 11
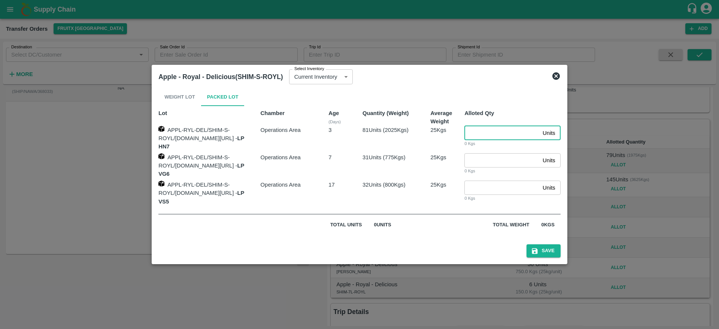
click at [515, 140] on input "number" at bounding box center [501, 133] width 75 height 14
type input "81"
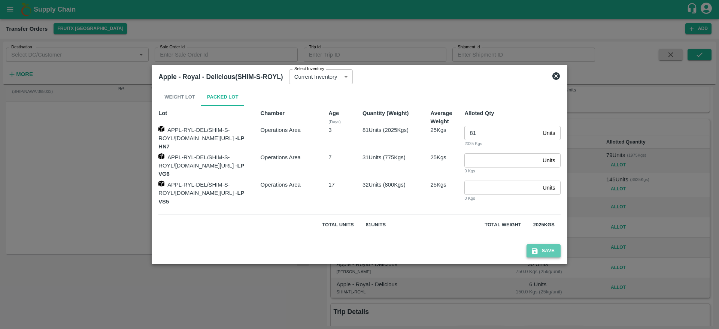
click at [560, 249] on button "Save" at bounding box center [544, 250] width 34 height 13
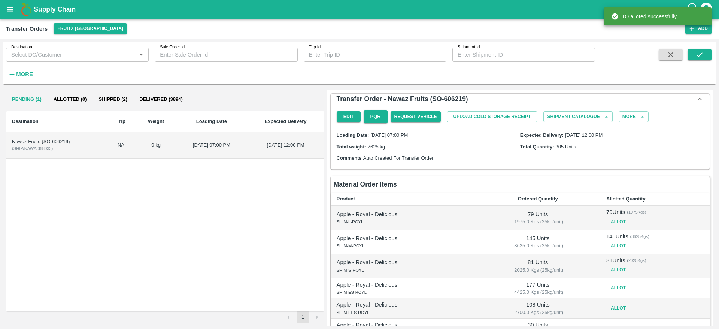
scroll to position [88, 0]
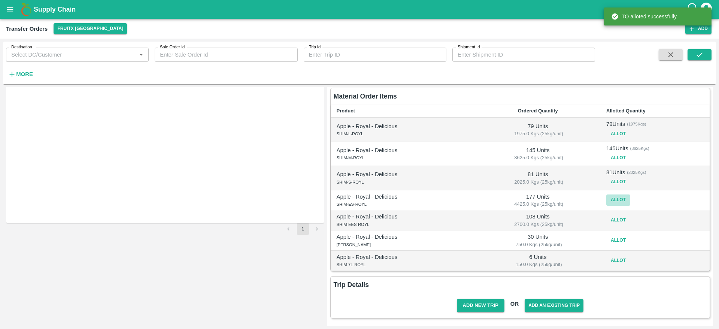
click at [615, 204] on button "Allot" at bounding box center [618, 199] width 24 height 11
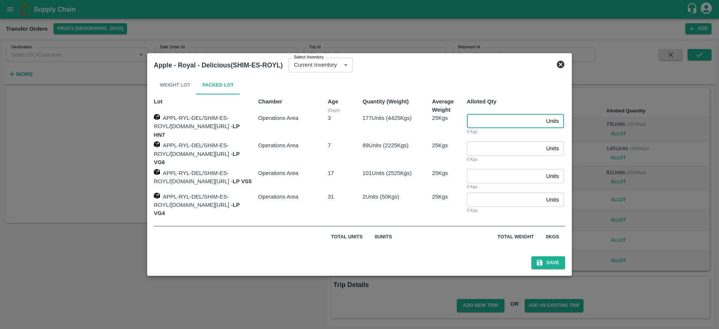
click at [491, 120] on input "number" at bounding box center [505, 121] width 76 height 14
type input "177"
click at [532, 256] on button "Save" at bounding box center [549, 262] width 34 height 13
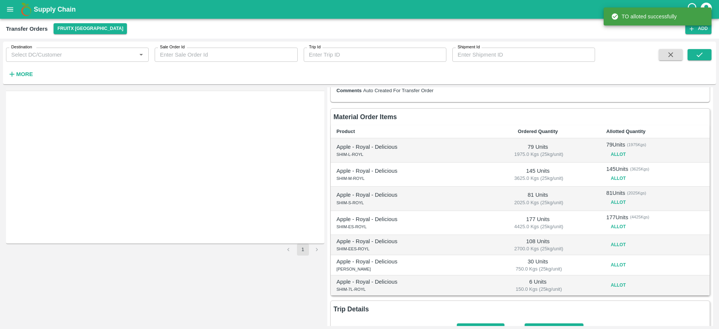
scroll to position [75, 0]
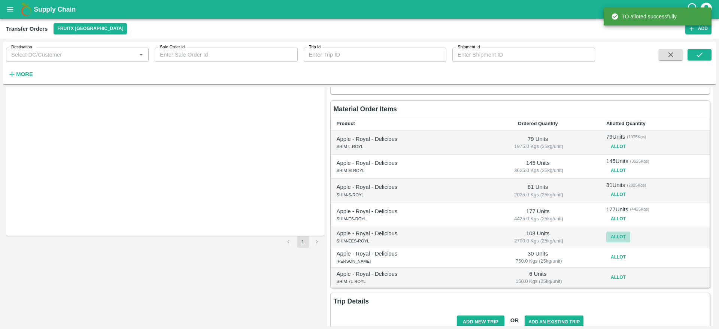
click at [614, 234] on button "Allot" at bounding box center [618, 236] width 24 height 11
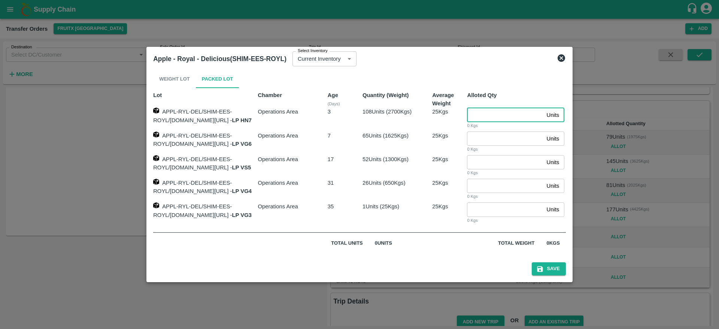
click at [489, 114] on input "number" at bounding box center [505, 115] width 76 height 14
type input "108"
click at [566, 267] on button "Save" at bounding box center [549, 268] width 34 height 13
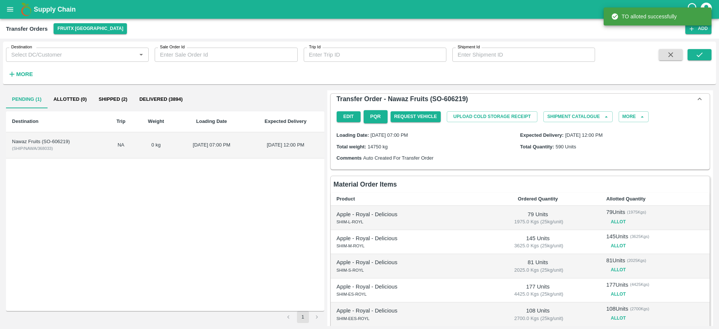
scroll to position [96, 0]
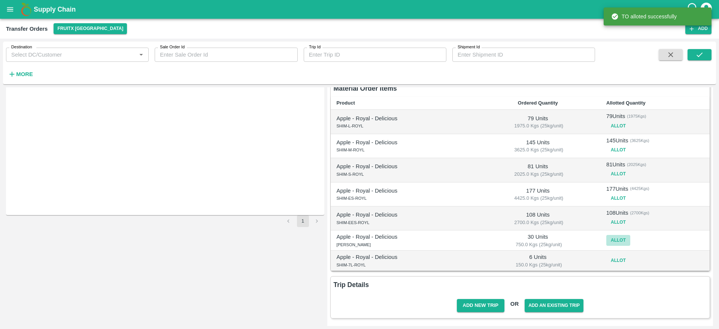
click at [613, 235] on button "Allot" at bounding box center [618, 240] width 24 height 11
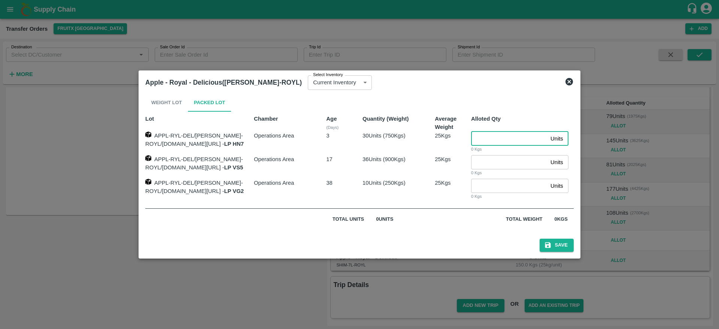
click at [505, 137] on input "number" at bounding box center [509, 138] width 76 height 14
type input "30"
click at [540, 239] on button "Save" at bounding box center [557, 245] width 34 height 13
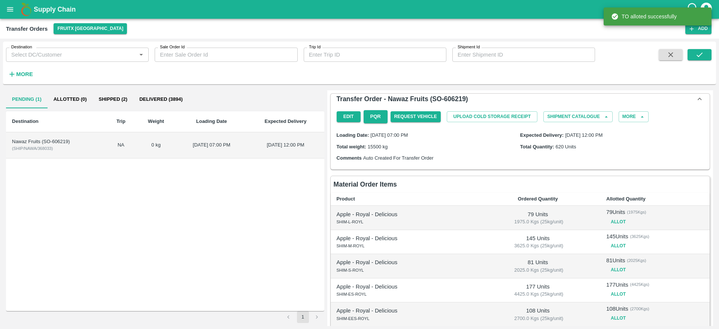
scroll to position [100, 0]
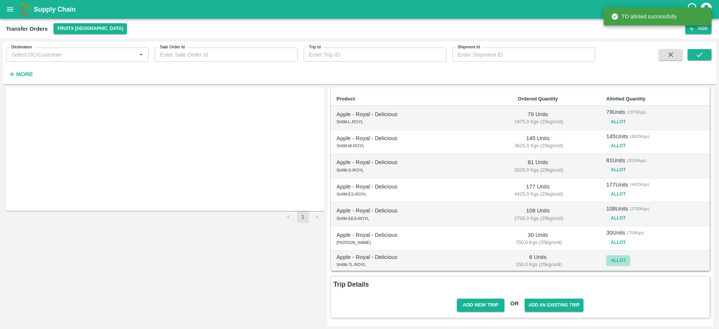
click at [613, 264] on button "Allot" at bounding box center [618, 260] width 24 height 11
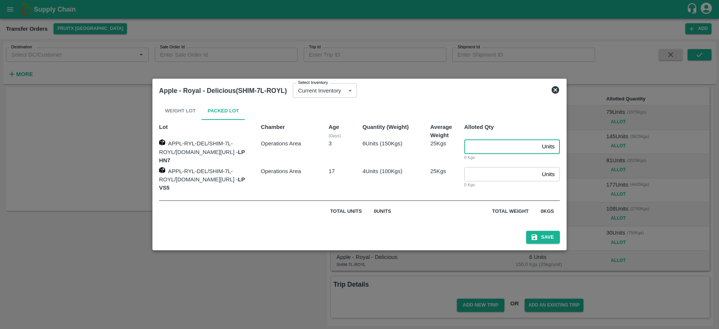
click at [503, 145] on input "number" at bounding box center [501, 146] width 75 height 14
type input "6"
click at [557, 231] on button "Save" at bounding box center [543, 237] width 34 height 13
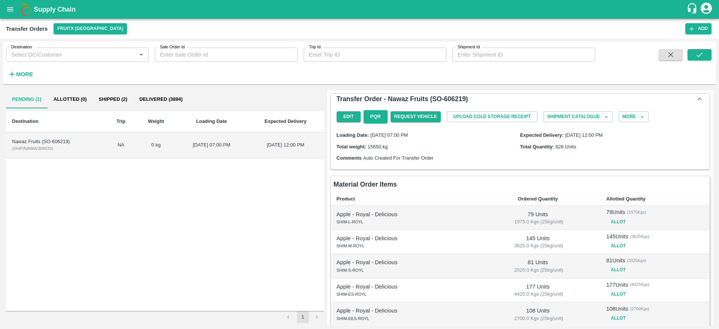
scroll to position [104, 0]
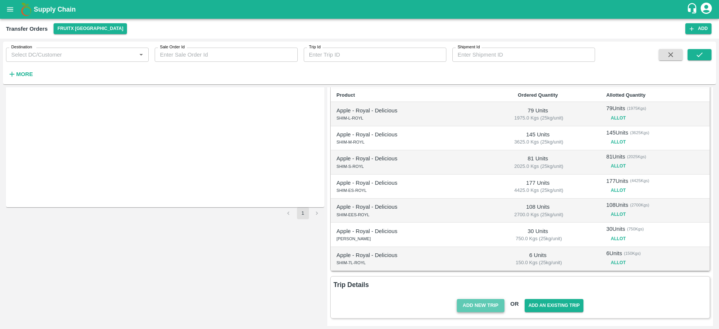
click at [476, 302] on button "Add New Trip" at bounding box center [481, 305] width 48 height 13
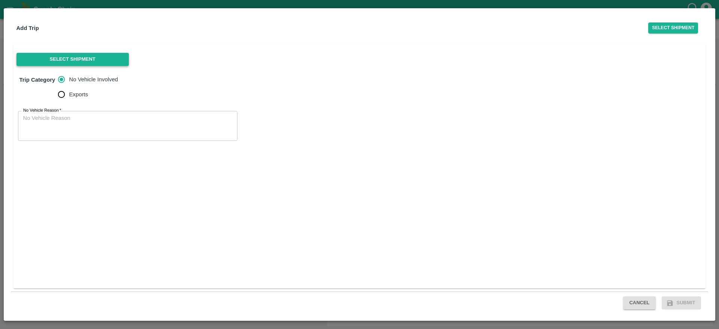
click at [93, 56] on button "Select Shipment" at bounding box center [72, 59] width 112 height 13
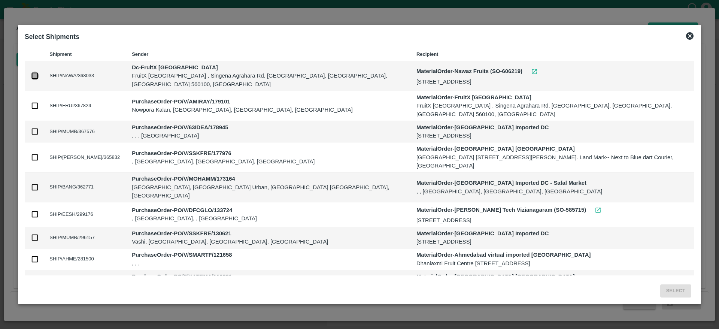
click at [33, 72] on input "checkbox" at bounding box center [35, 76] width 8 height 8
checkbox input "true"
click at [675, 292] on button "Select" at bounding box center [675, 290] width 31 height 13
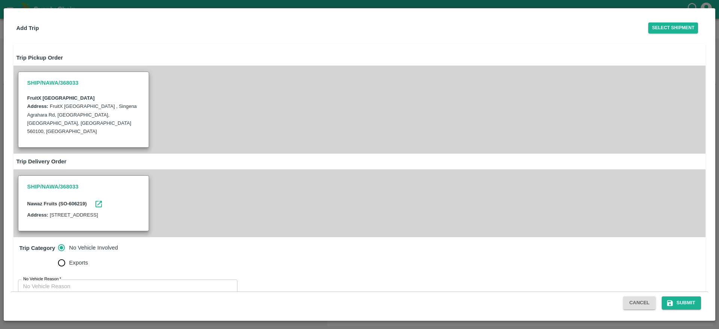
scroll to position [27, 0]
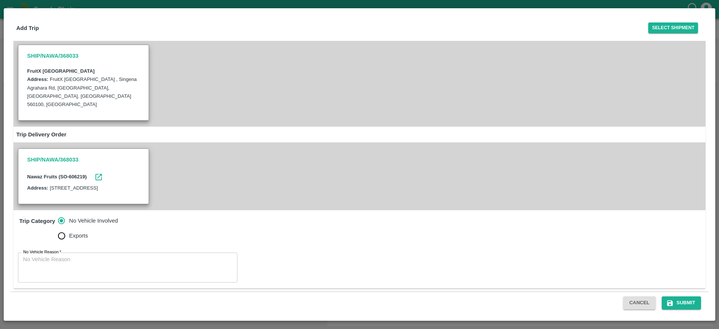
click at [152, 254] on div "x No Vehicle Reason" at bounding box center [128, 267] width 220 height 30
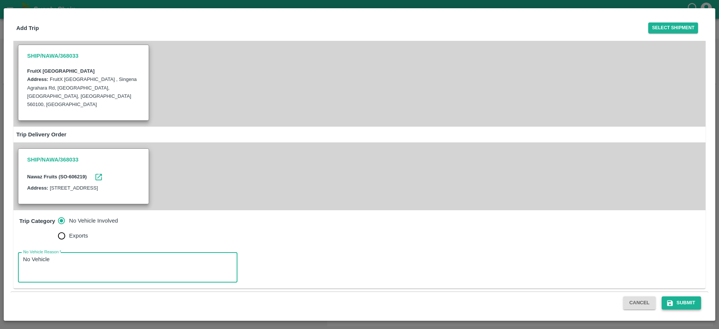
type textarea "No Vehicle"
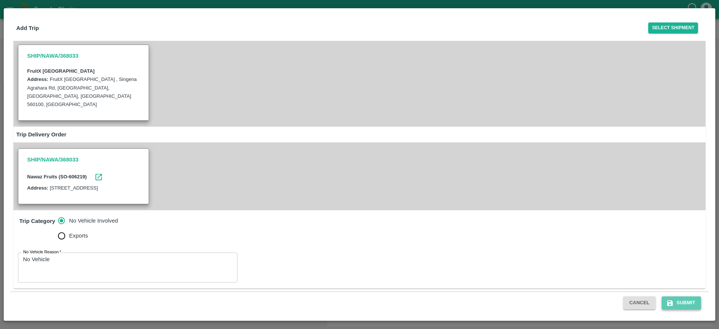
click at [688, 299] on button "Submit" at bounding box center [682, 302] width 40 height 13
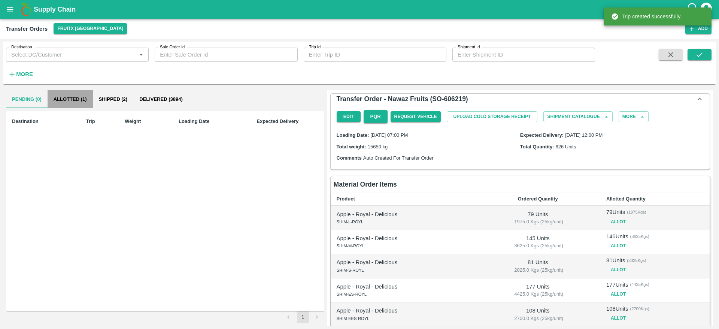
click at [75, 100] on button "Allotted (1)" at bounding box center [70, 99] width 45 height 18
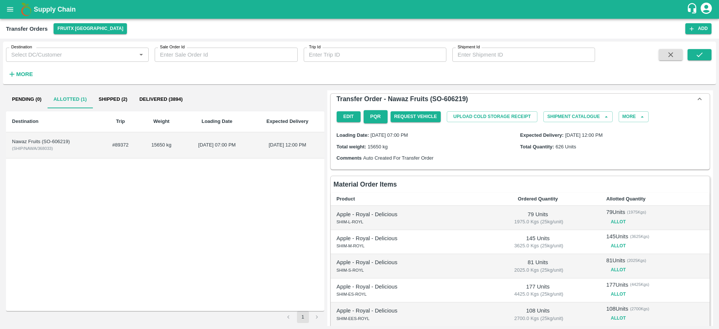
click at [189, 149] on td "03 Oct 2025, 07:00 PM" at bounding box center [216, 145] width 67 height 26
click at [82, 151] on td "Nawaz Fruits (SO-606219) ( SHIP/NAWA/368033 )" at bounding box center [53, 145] width 95 height 26
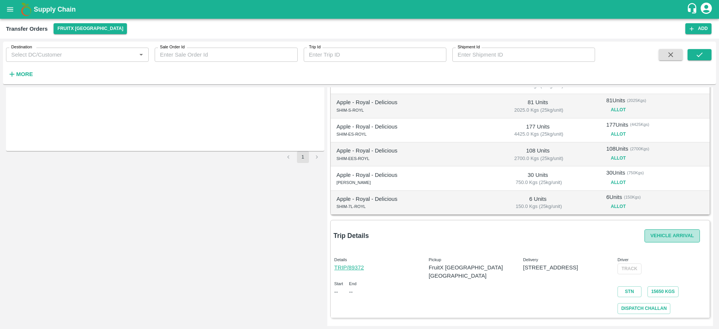
click at [661, 239] on button "Vehicle Arrival" at bounding box center [672, 235] width 55 height 13
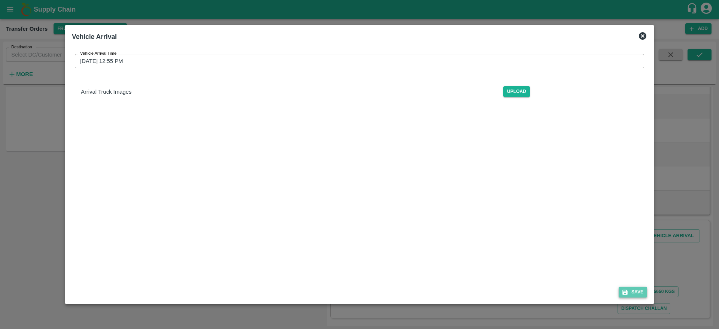
click at [640, 290] on button "Save" at bounding box center [633, 292] width 28 height 11
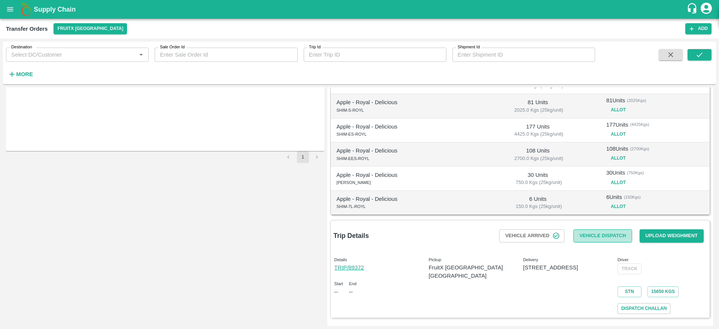
click at [615, 239] on button "Vehicle Dispatch" at bounding box center [602, 235] width 58 height 13
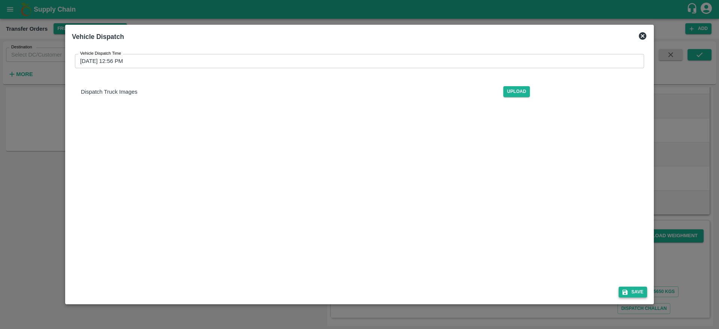
click at [632, 288] on button "Save" at bounding box center [633, 292] width 28 height 11
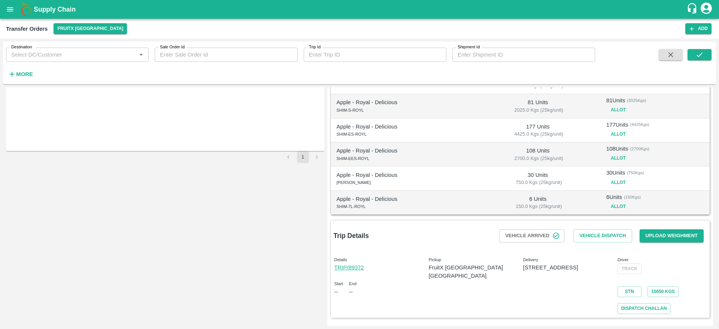
scroll to position [0, 0]
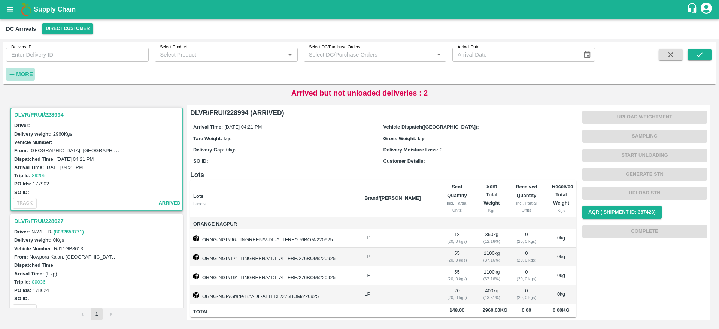
click at [30, 76] on strong "More" at bounding box center [24, 74] width 17 height 6
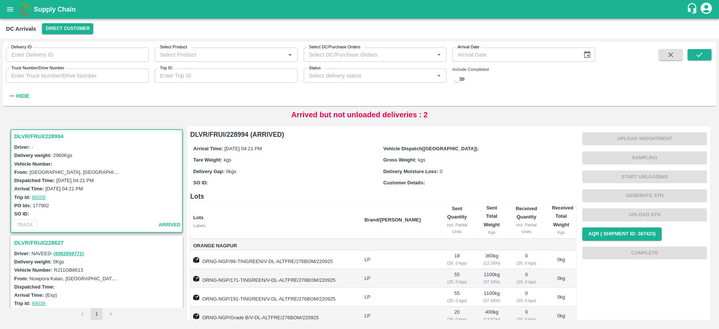
click at [461, 81] on input "checkbox" at bounding box center [457, 79] width 27 height 9
checkbox input "true"
click at [704, 50] on button "submit" at bounding box center [700, 54] width 24 height 11
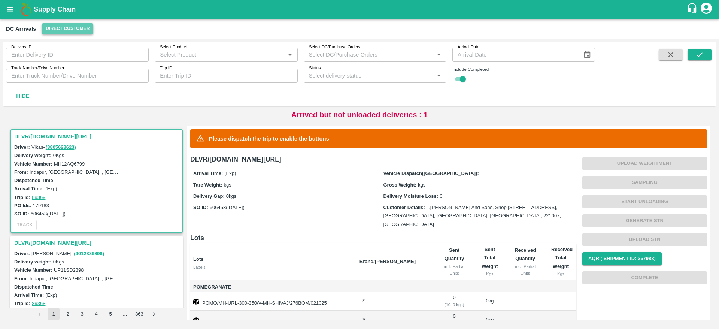
click at [52, 26] on button "Direct Customer" at bounding box center [67, 28] width 51 height 11
click at [74, 57] on li "FruitX [GEOGRAPHIC_DATA]" at bounding box center [84, 56] width 86 height 13
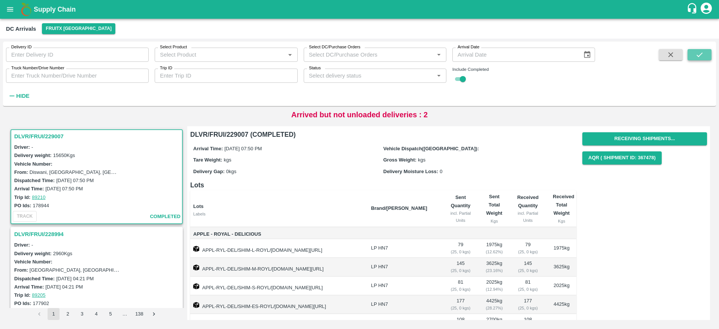
click at [708, 51] on button "submit" at bounding box center [700, 54] width 24 height 11
click at [671, 52] on icon "button" at bounding box center [671, 55] width 8 height 8
checkbox input "false"
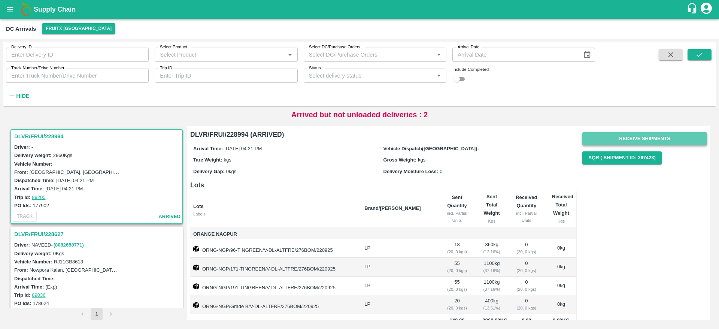
click at [662, 140] on button "Receive Shipments" at bounding box center [644, 138] width 125 height 13
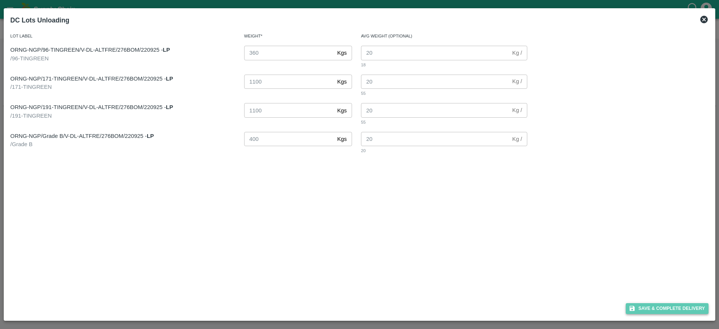
click at [675, 308] on button "Save & Complete Delivery" at bounding box center [667, 308] width 83 height 11
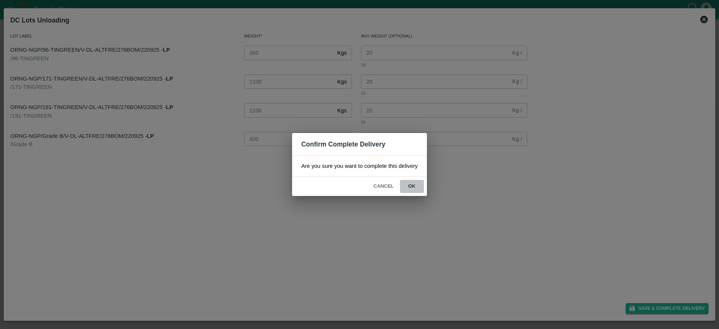
click at [412, 187] on button "ok" at bounding box center [412, 186] width 24 height 13
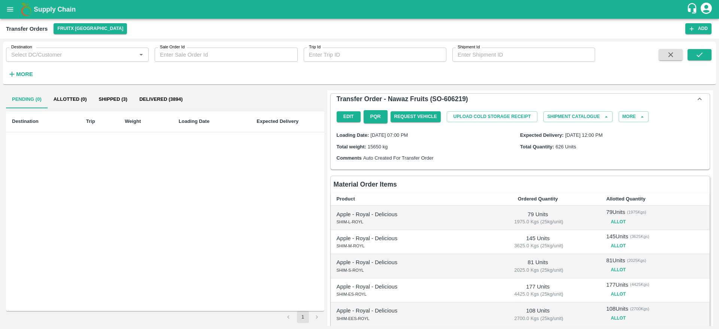
scroll to position [160, 0]
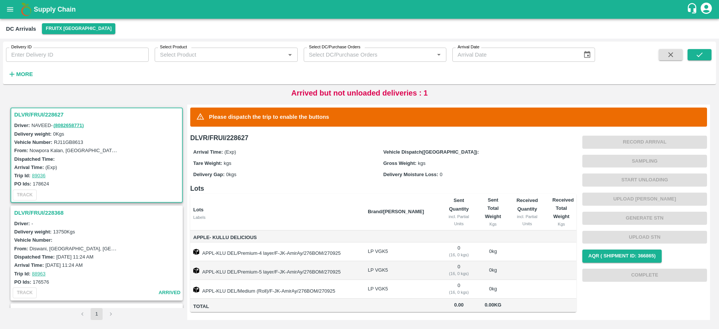
scroll to position [26, 0]
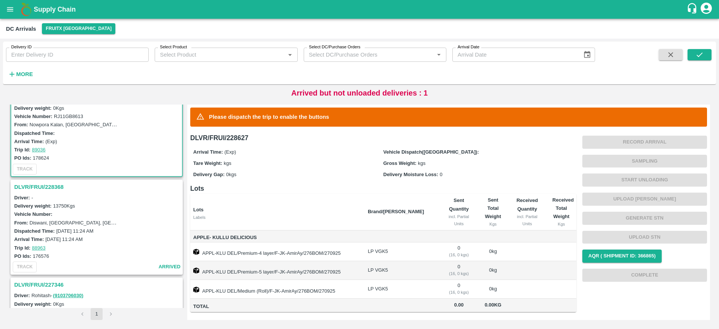
click at [43, 188] on h3 "DLVR/FRUI/228368" at bounding box center [97, 187] width 167 height 10
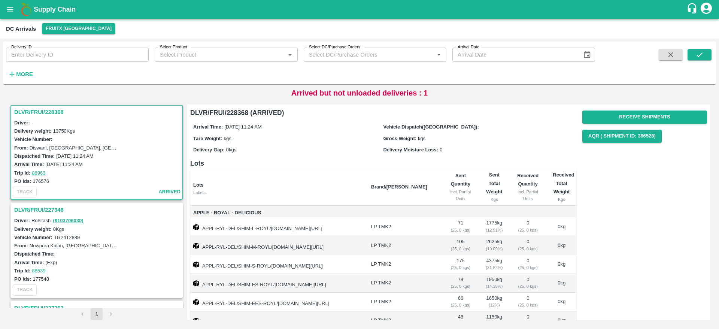
scroll to position [54, 0]
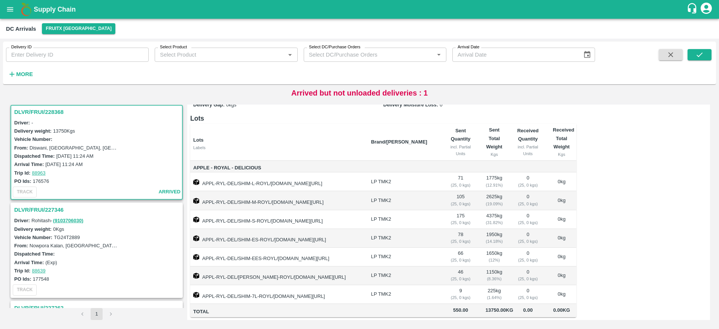
click at [55, 211] on h3 "DLVR/FRUI/227346" at bounding box center [97, 210] width 167 height 10
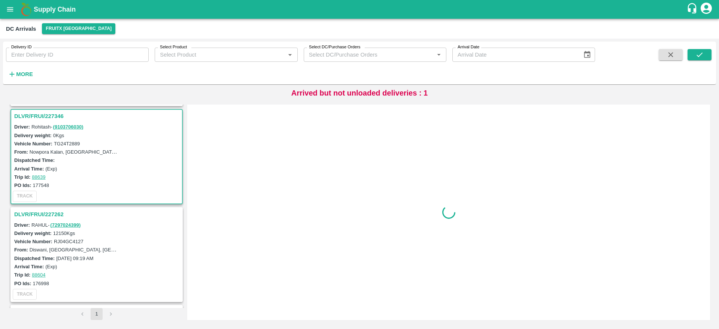
scroll to position [199, 0]
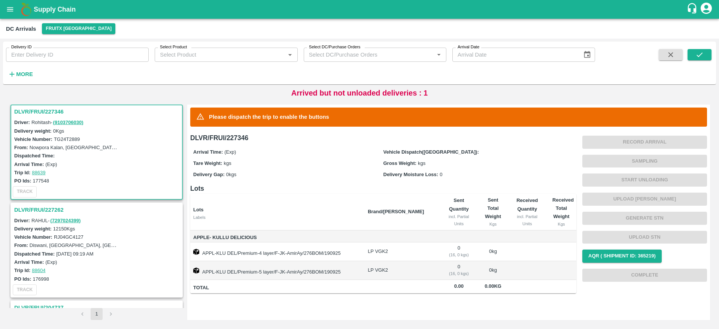
click at [61, 212] on h3 "DLVR/FRUI/227262" at bounding box center [97, 210] width 167 height 10
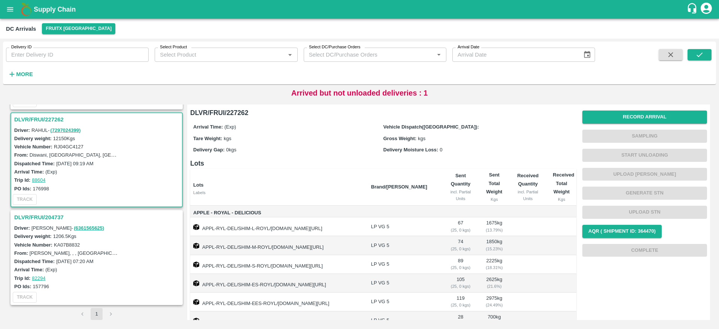
scroll to position [54, 0]
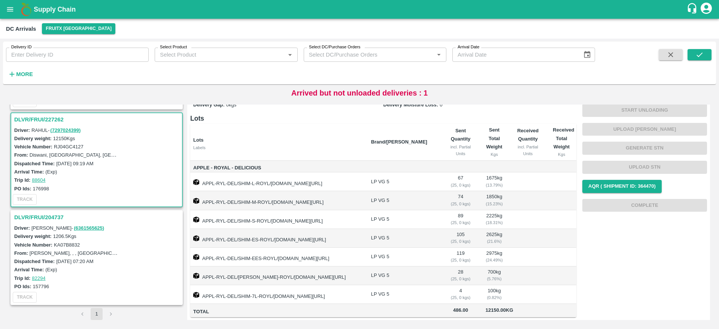
click at [39, 215] on h3 "DLVR/FRUI/204737" at bounding box center [97, 217] width 167 height 10
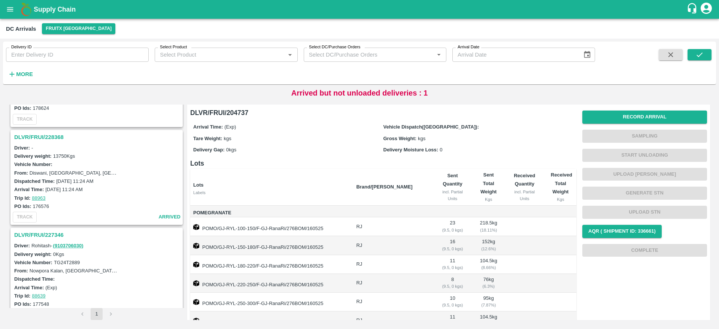
scroll to position [75, 0]
click at [43, 236] on h3 "DLVR/FRUI/227346" at bounding box center [97, 236] width 167 height 10
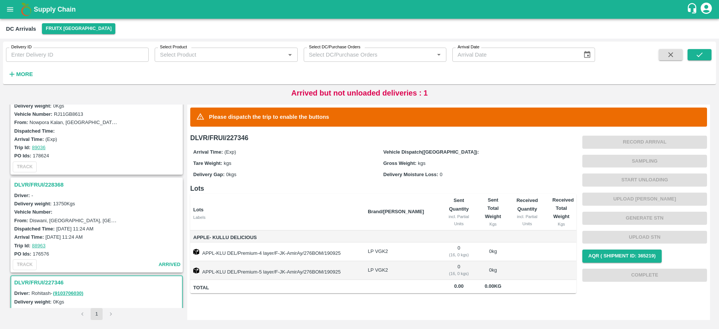
click at [58, 185] on h3 "DLVR/FRUI/228368" at bounding box center [97, 185] width 167 height 10
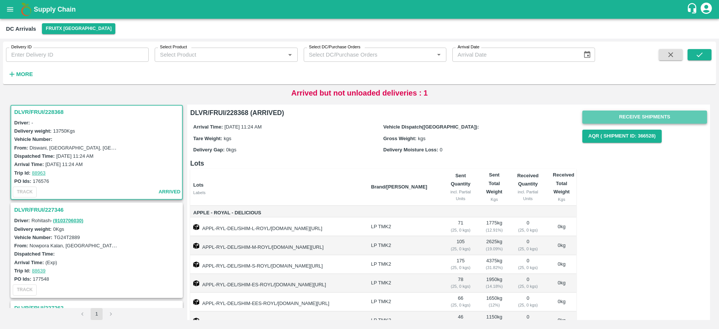
click at [643, 112] on button "Receive Shipments" at bounding box center [644, 117] width 125 height 13
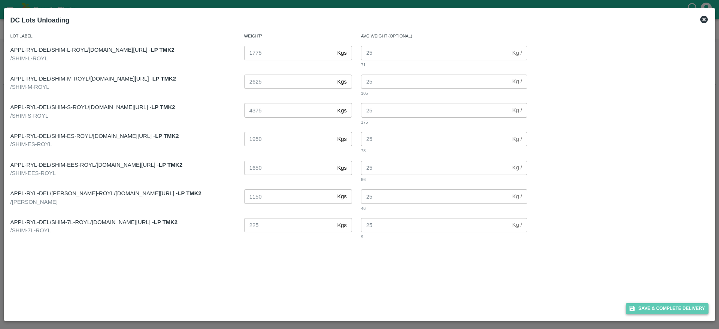
click at [675, 312] on button "Save & Complete Delivery" at bounding box center [667, 308] width 83 height 11
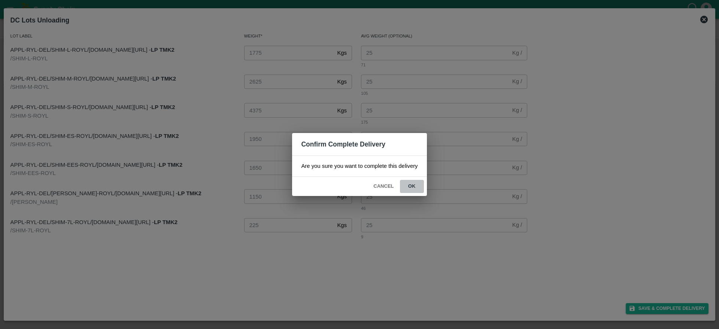
click at [416, 184] on button "ok" at bounding box center [412, 186] width 24 height 13
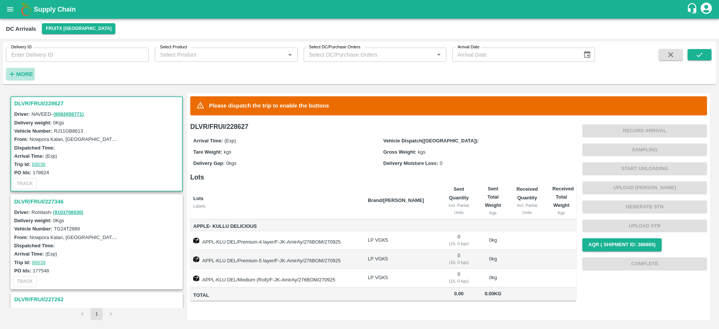
click at [25, 72] on strong "More" at bounding box center [24, 74] width 17 height 6
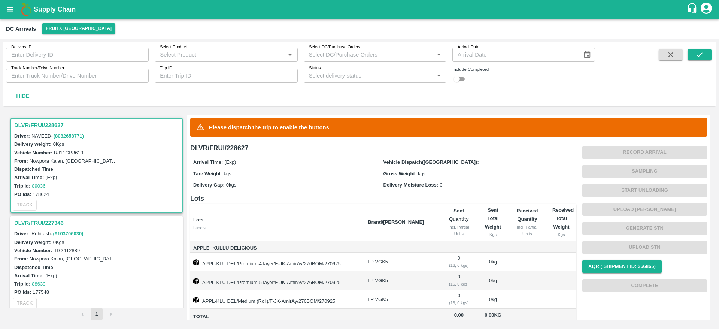
drag, startPoint x: 469, startPoint y: 76, endPoint x: 463, endPoint y: 76, distance: 6.0
click at [463, 76] on div "Include Completed" at bounding box center [523, 76] width 143 height 16
click at [463, 76] on input "checkbox" at bounding box center [457, 79] width 27 height 9
click at [701, 56] on icon "submit" at bounding box center [700, 55] width 8 height 8
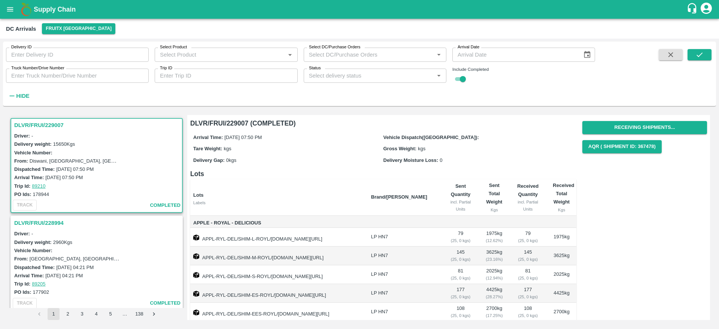
scroll to position [64, 0]
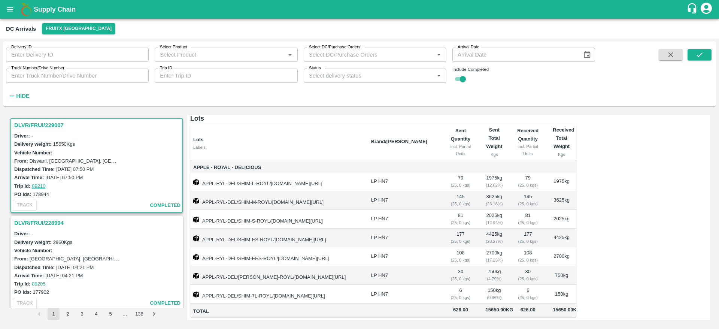
click at [41, 223] on h3 "DLVR/FRUI/228994" at bounding box center [97, 223] width 167 height 10
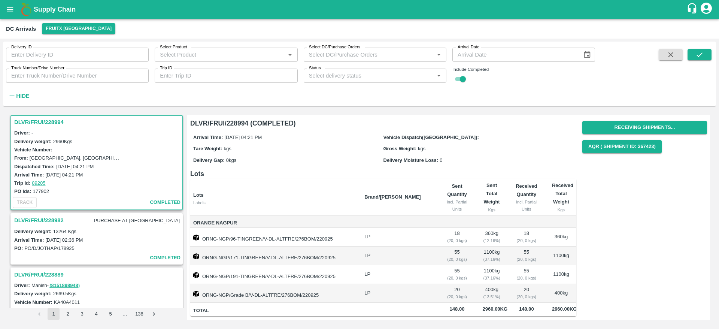
scroll to position [8, 0]
click at [676, 53] on button "button" at bounding box center [671, 54] width 24 height 11
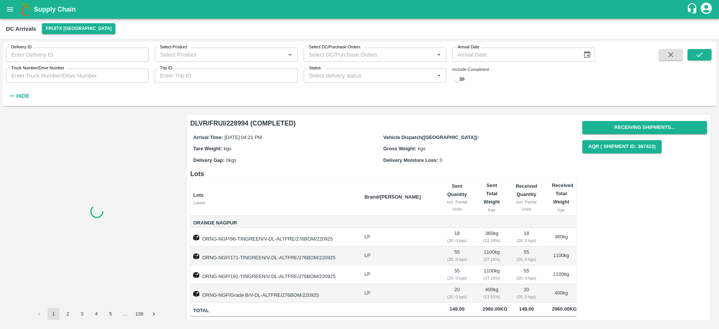
checkbox input "false"
